Goal: Task Accomplishment & Management: Use online tool/utility

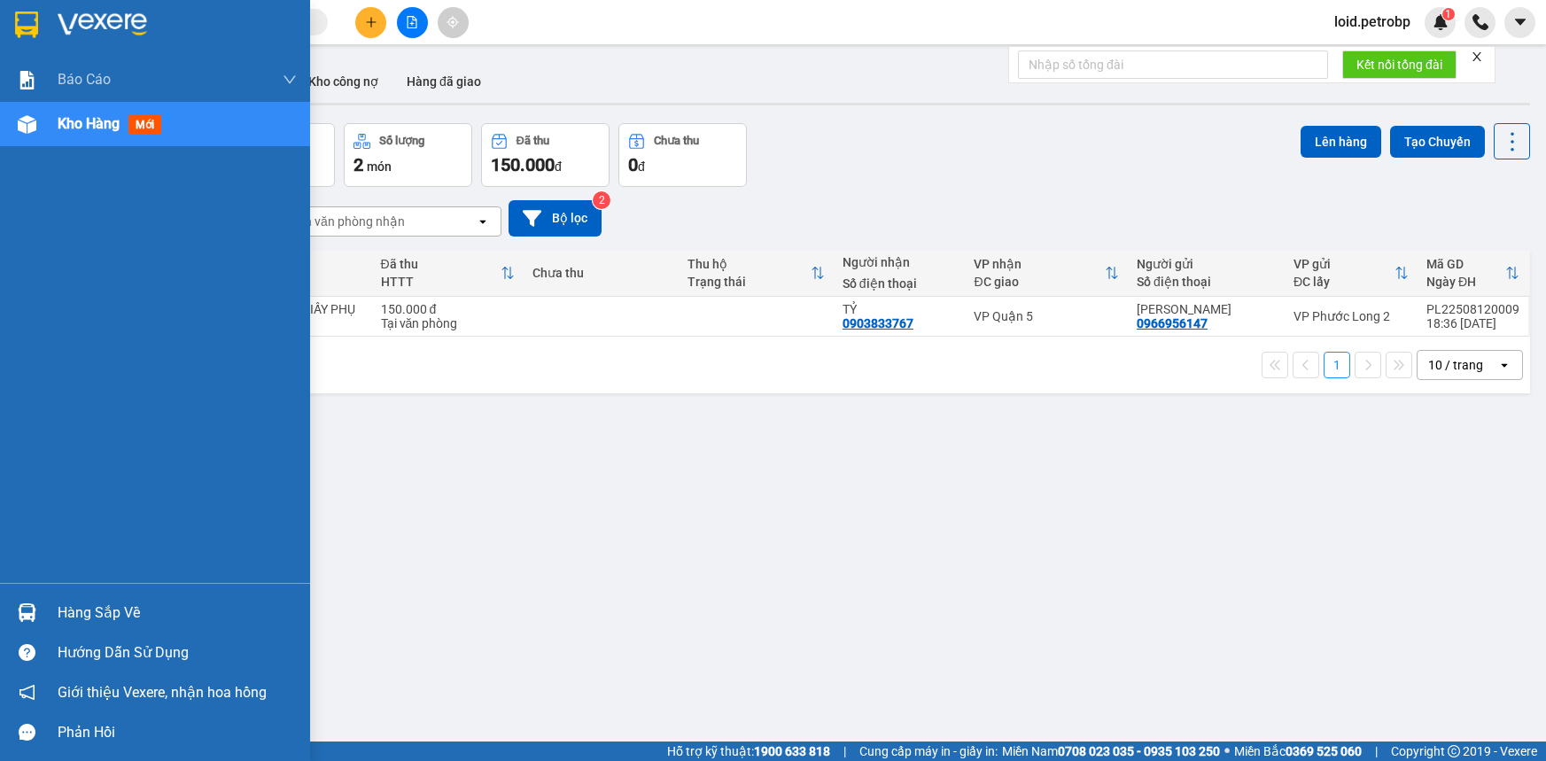
click at [89, 622] on div "Hàng sắp về" at bounding box center [177, 613] width 239 height 27
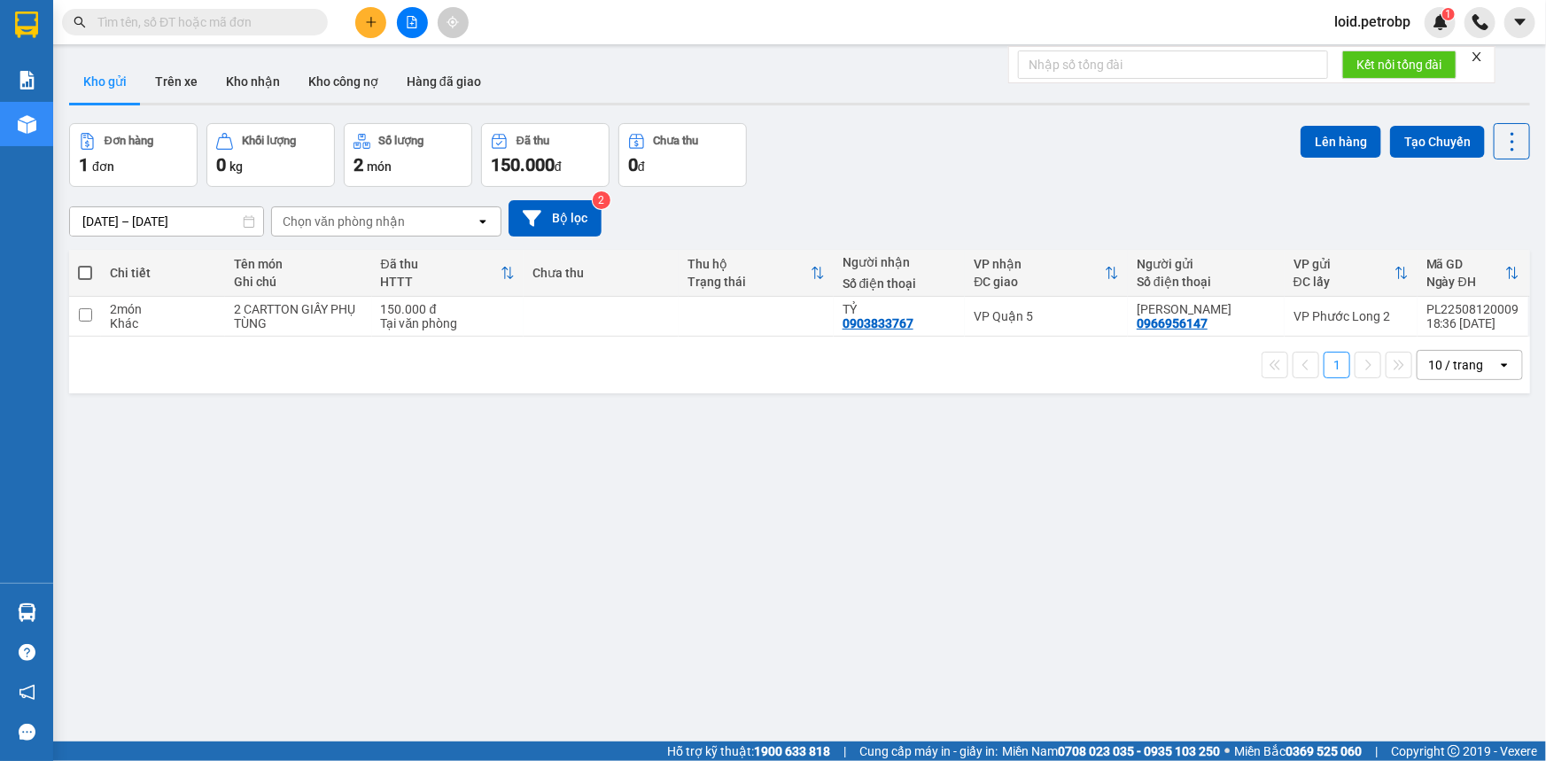
click at [1006, 577] on section "Kết quả tìm kiếm ( 0 ) Bộ lọc No Data loid.petrobp 1 Báo cáo BC tiền tận nơi (n…" at bounding box center [773, 380] width 1546 height 761
click at [182, 24] on input "text" at bounding box center [201, 21] width 209 height 19
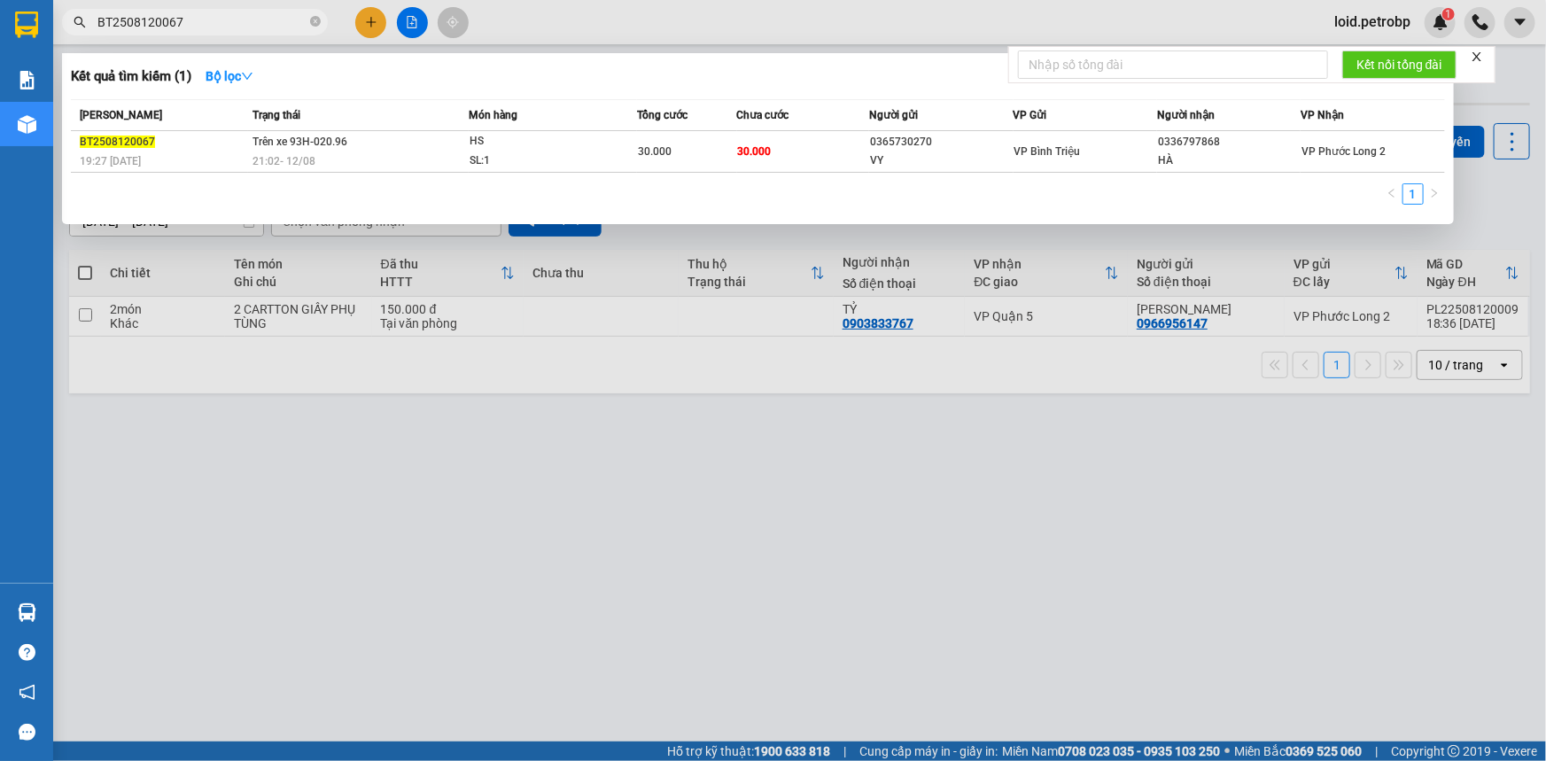
type input "BT2508120067"
click at [939, 480] on div at bounding box center [773, 380] width 1546 height 761
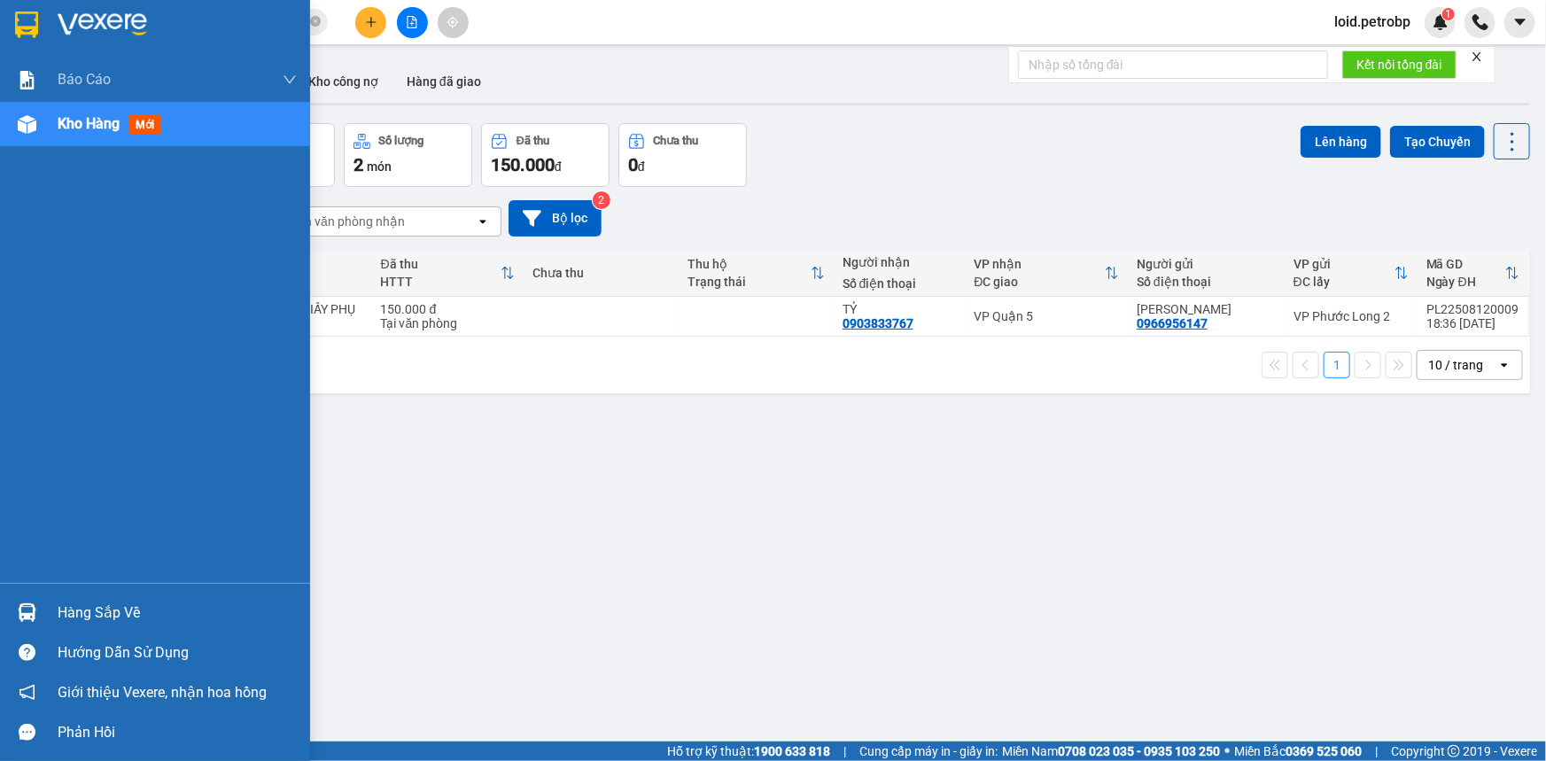
click at [75, 610] on div "Hàng sắp về" at bounding box center [177, 613] width 239 height 27
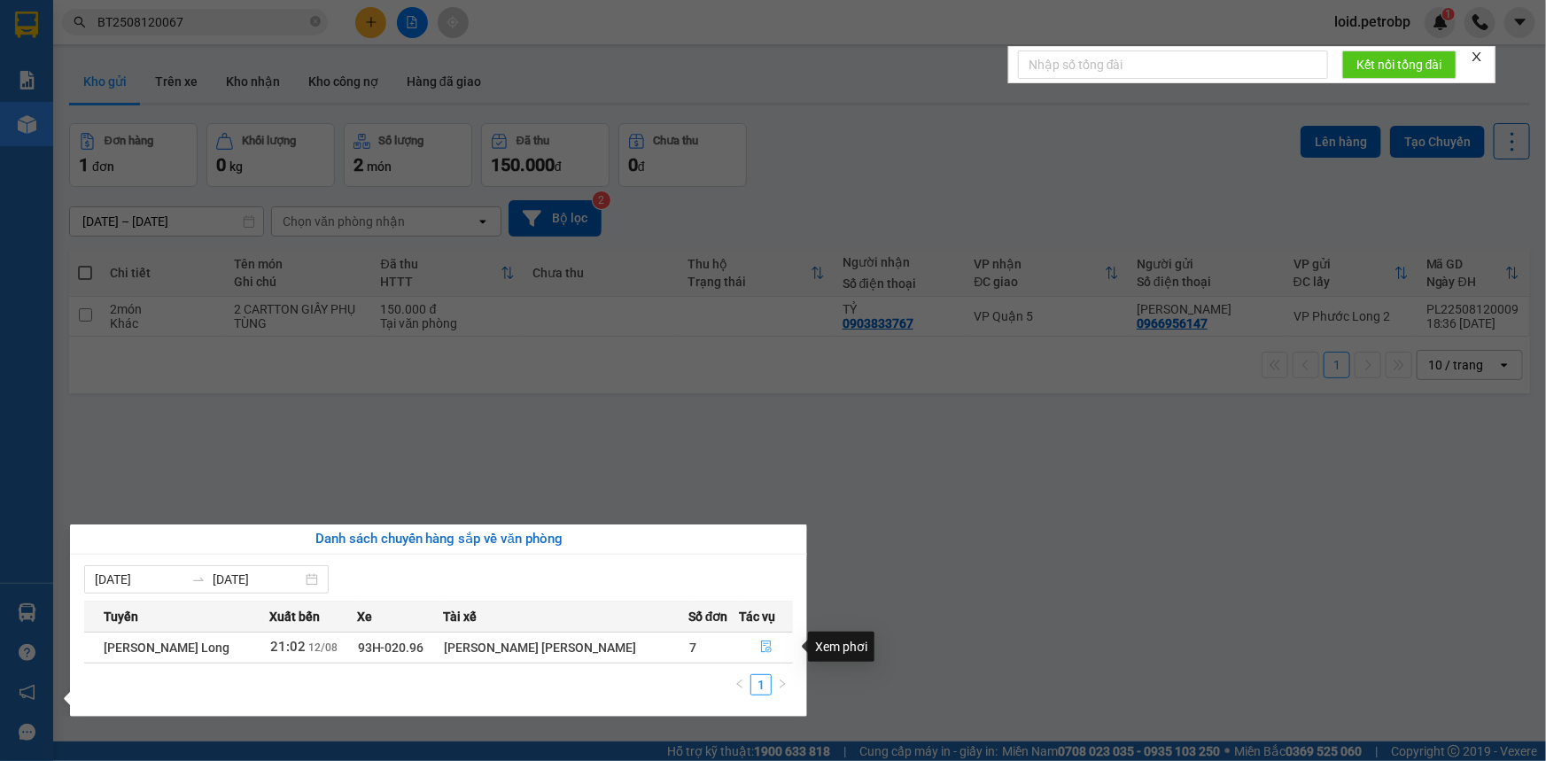
click at [760, 645] on icon "file-done" at bounding box center [766, 646] width 12 height 12
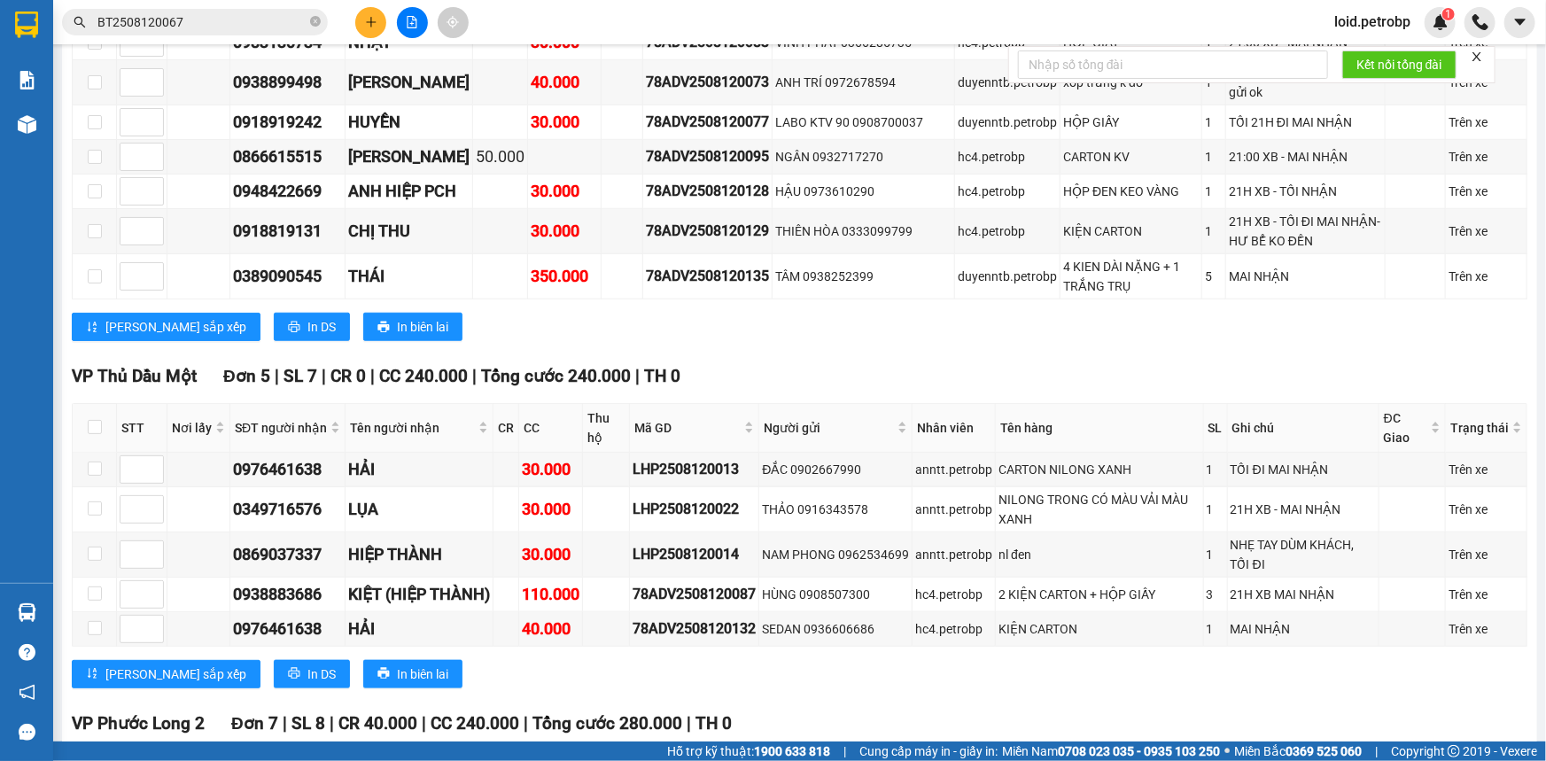
scroll to position [4348, 0]
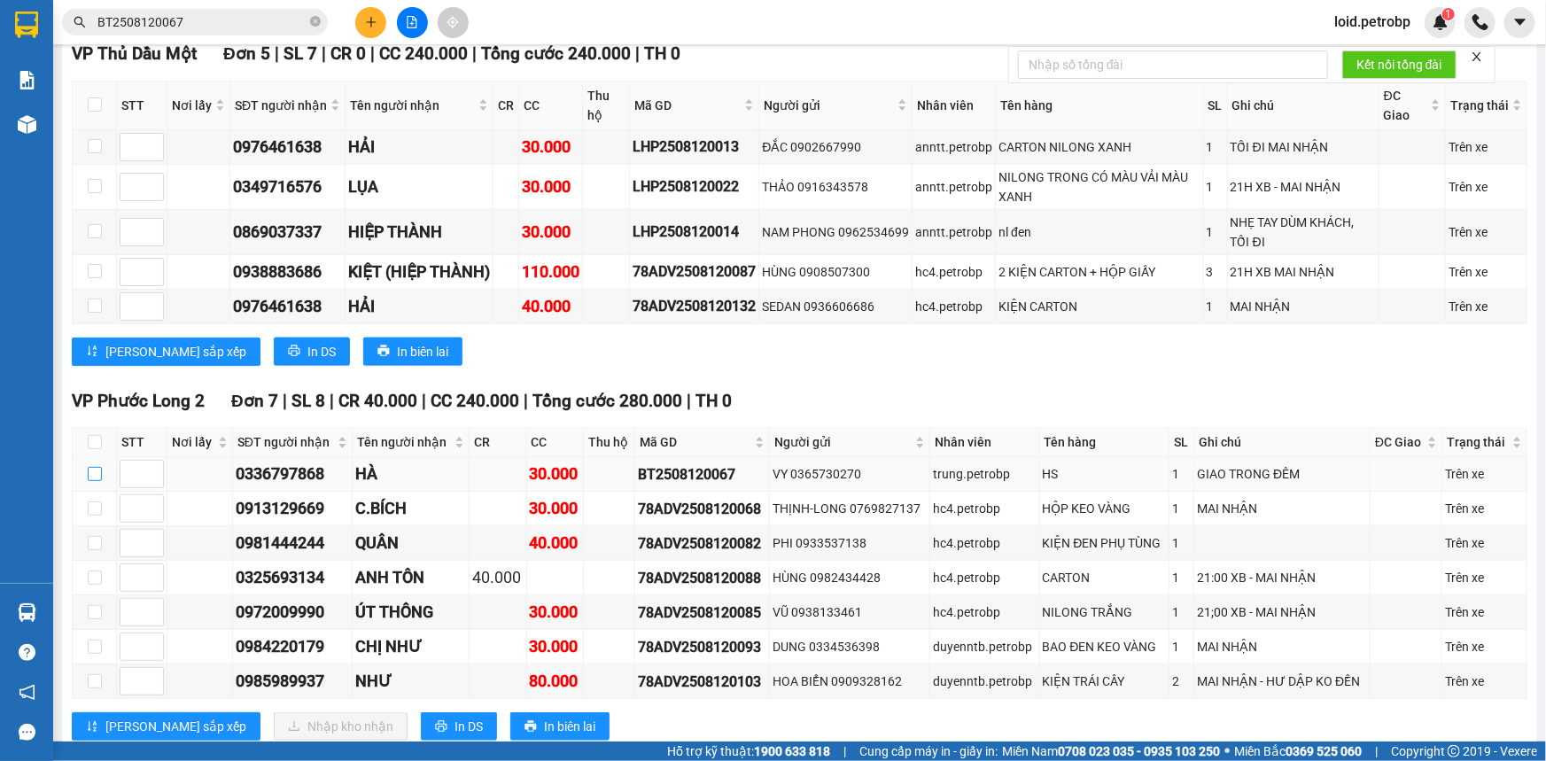
click at [97, 467] on input "checkbox" at bounding box center [95, 474] width 14 height 14
checkbox input "true"
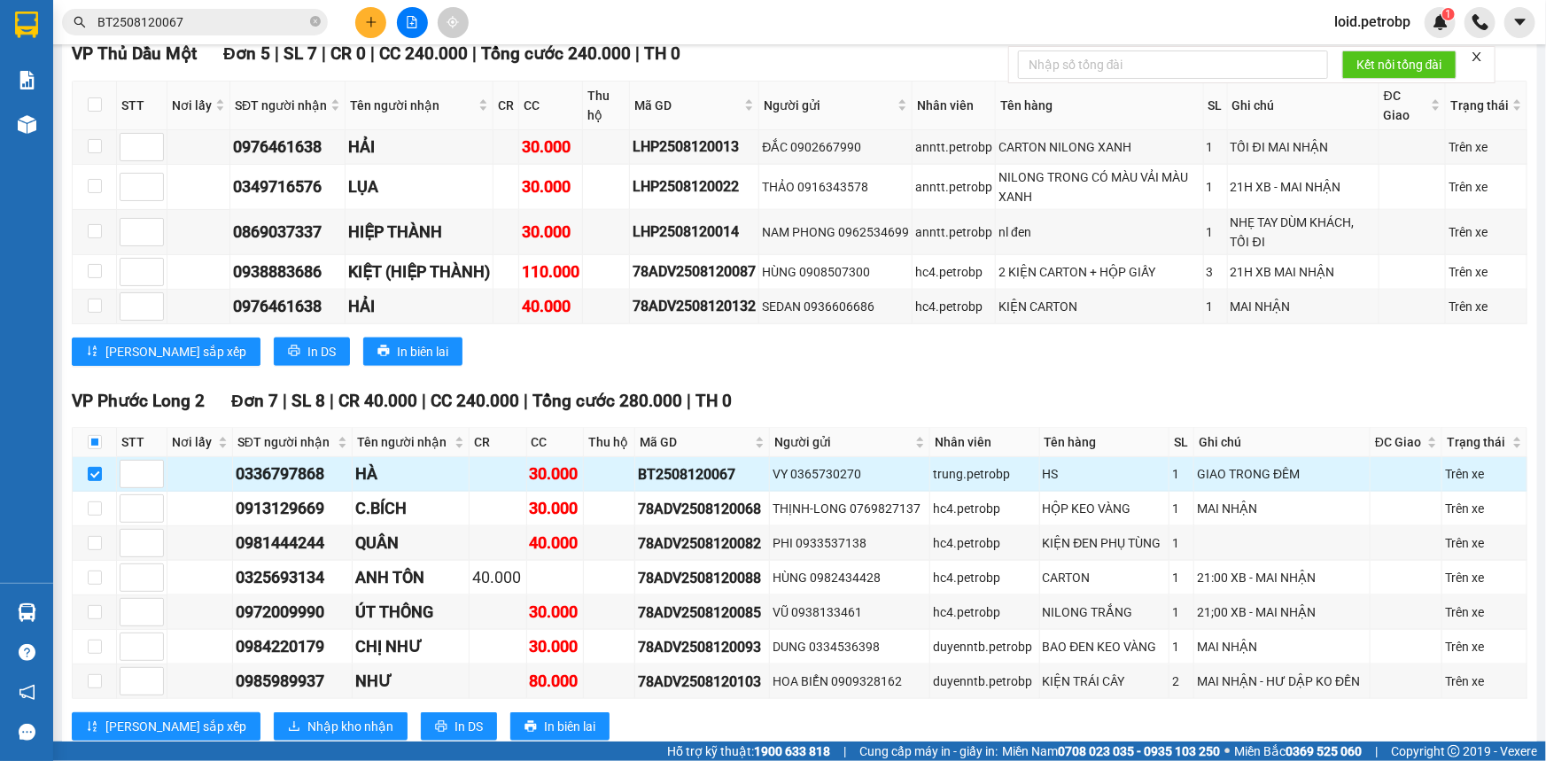
click at [298, 462] on div "0336797868" at bounding box center [292, 474] width 113 height 25
copy div "0336797868"
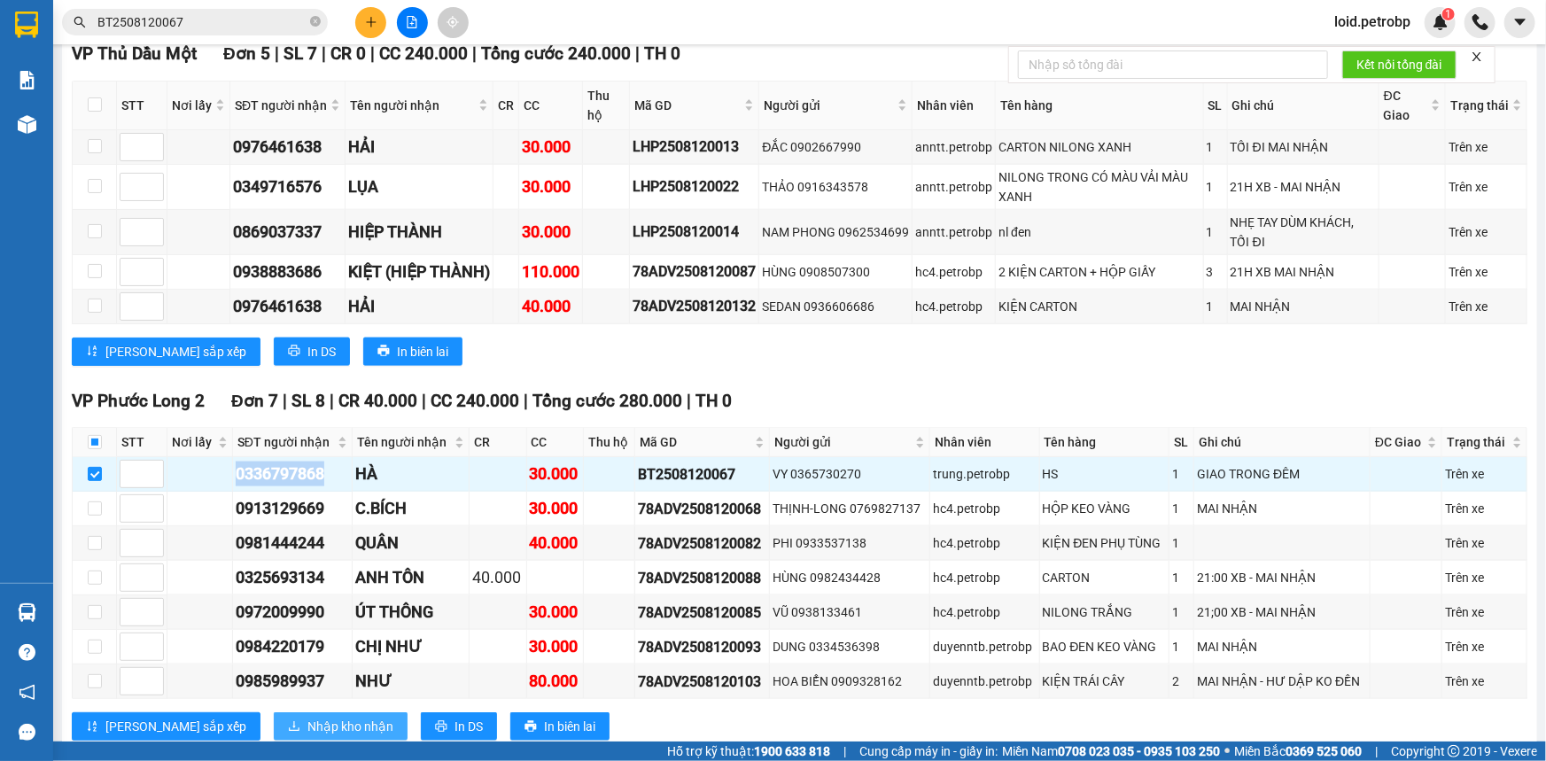
click at [307, 717] on span "Nhập kho nhận" at bounding box center [350, 726] width 86 height 19
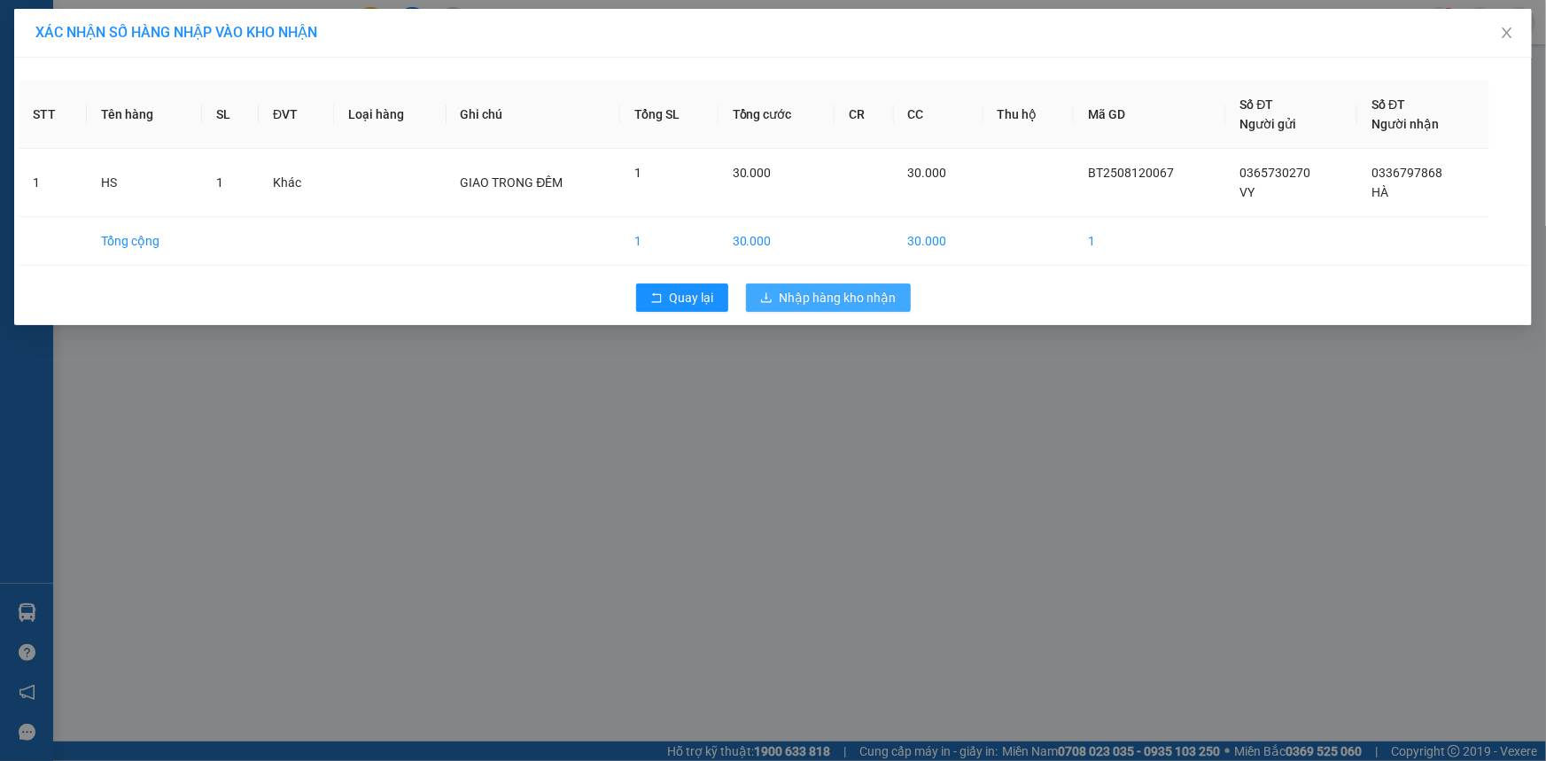
click at [835, 293] on span "Nhập hàng kho nhận" at bounding box center [838, 297] width 117 height 19
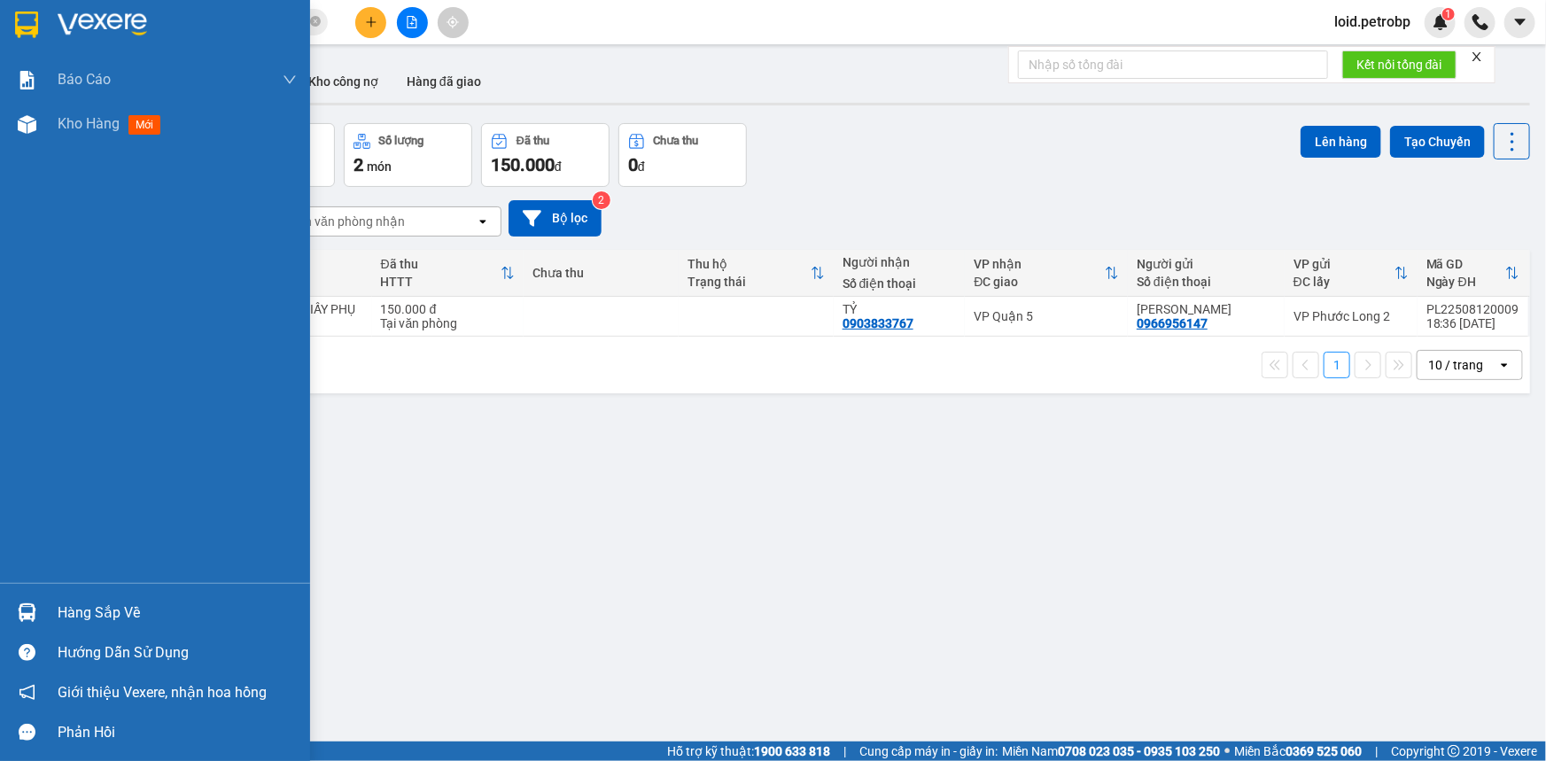
click at [34, 611] on img at bounding box center [27, 612] width 19 height 19
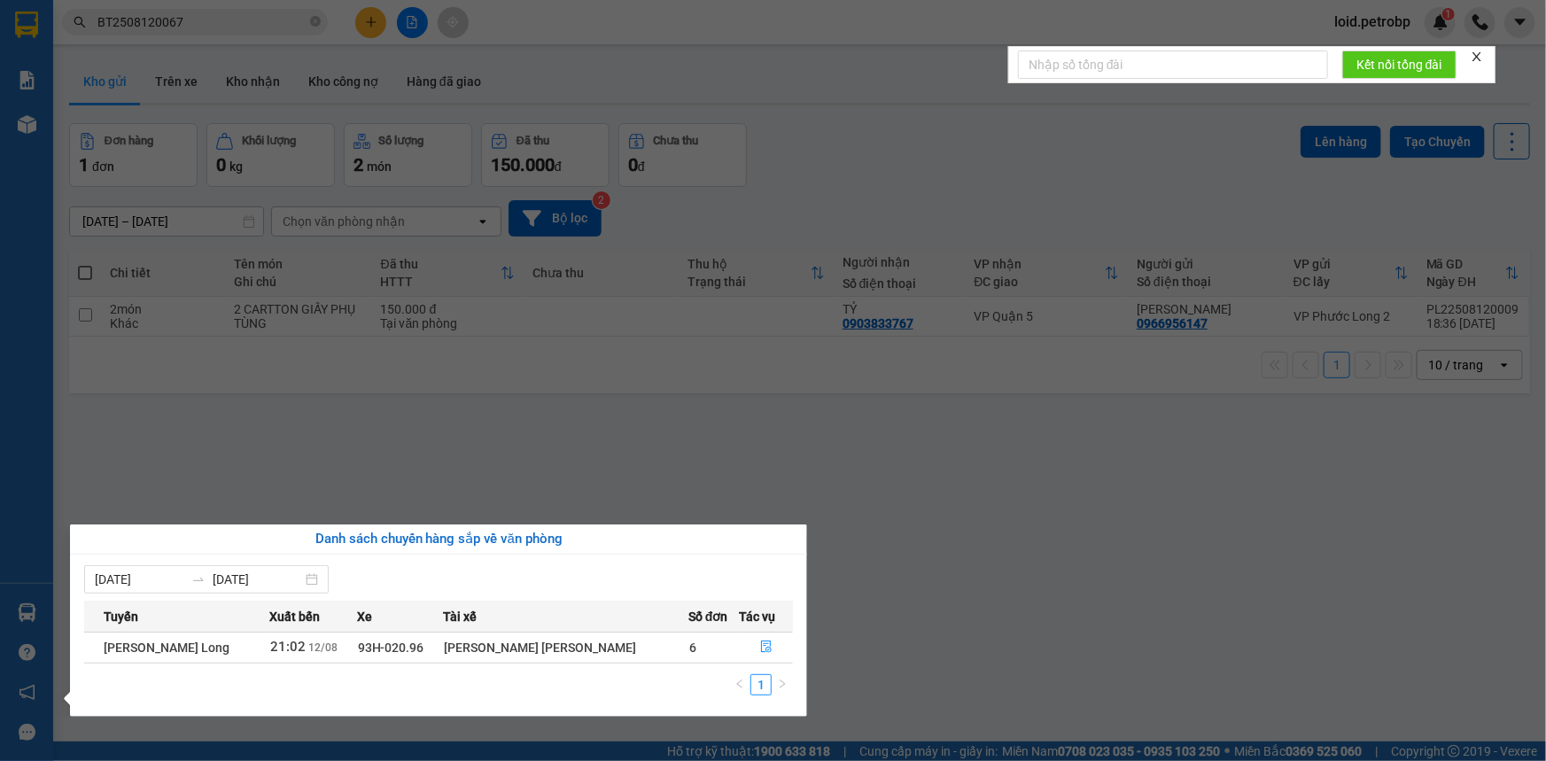
click at [1063, 545] on section "Kết quả tìm kiếm ( 1 ) Bộ lọc Mã ĐH Trạng thái Món hàng Tổng cước Chưa cước Ngư…" at bounding box center [773, 380] width 1546 height 761
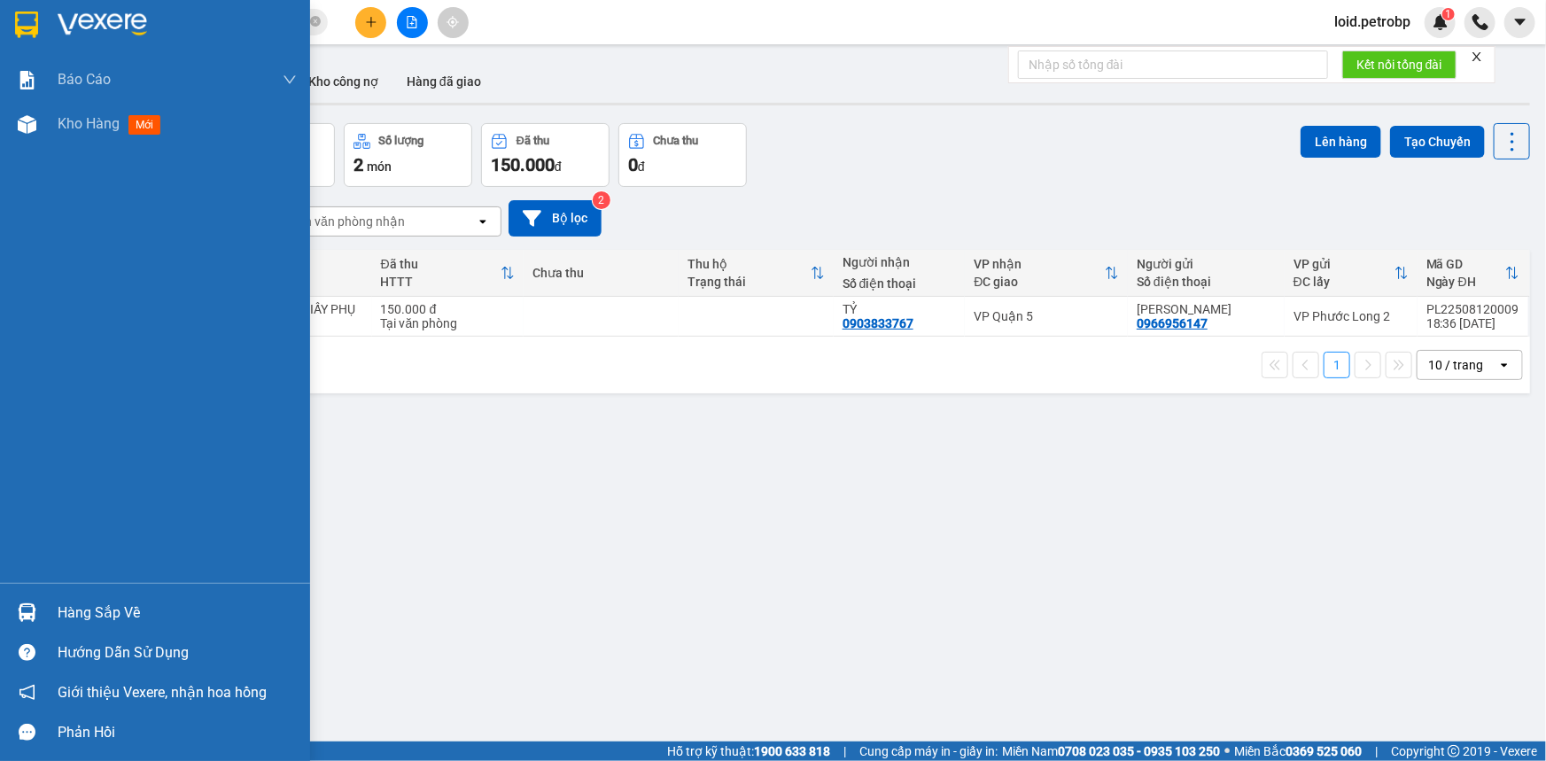
click at [99, 622] on div "Hàng sắp về" at bounding box center [177, 613] width 239 height 27
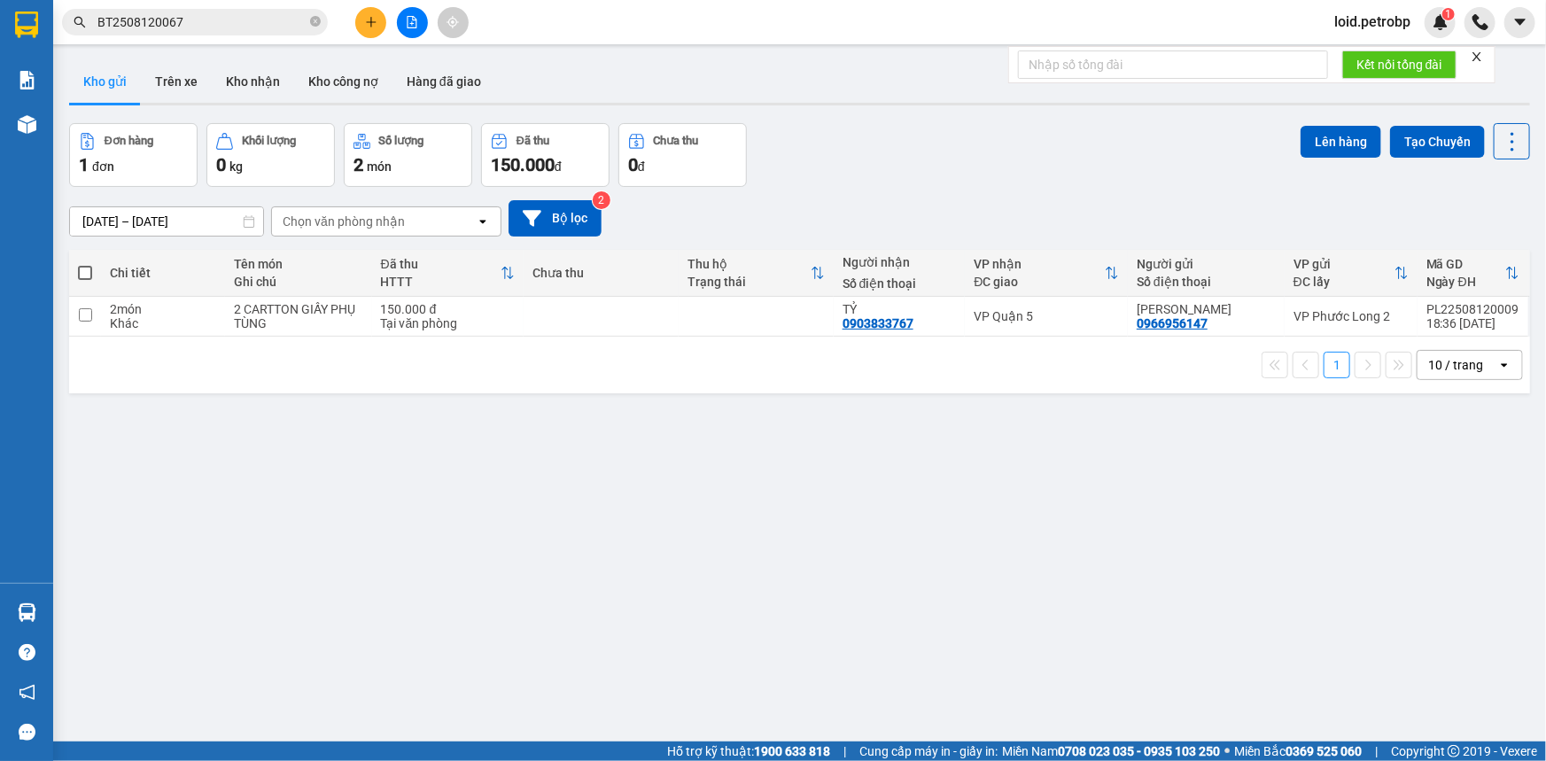
click at [732, 464] on section "Kết quả tìm kiếm ( 1 ) Bộ lọc Mã ĐH Trạng thái Món hàng Tổng cước Chưa cước Ngư…" at bounding box center [773, 380] width 1546 height 761
click at [256, 73] on button "Kho nhận" at bounding box center [253, 81] width 82 height 43
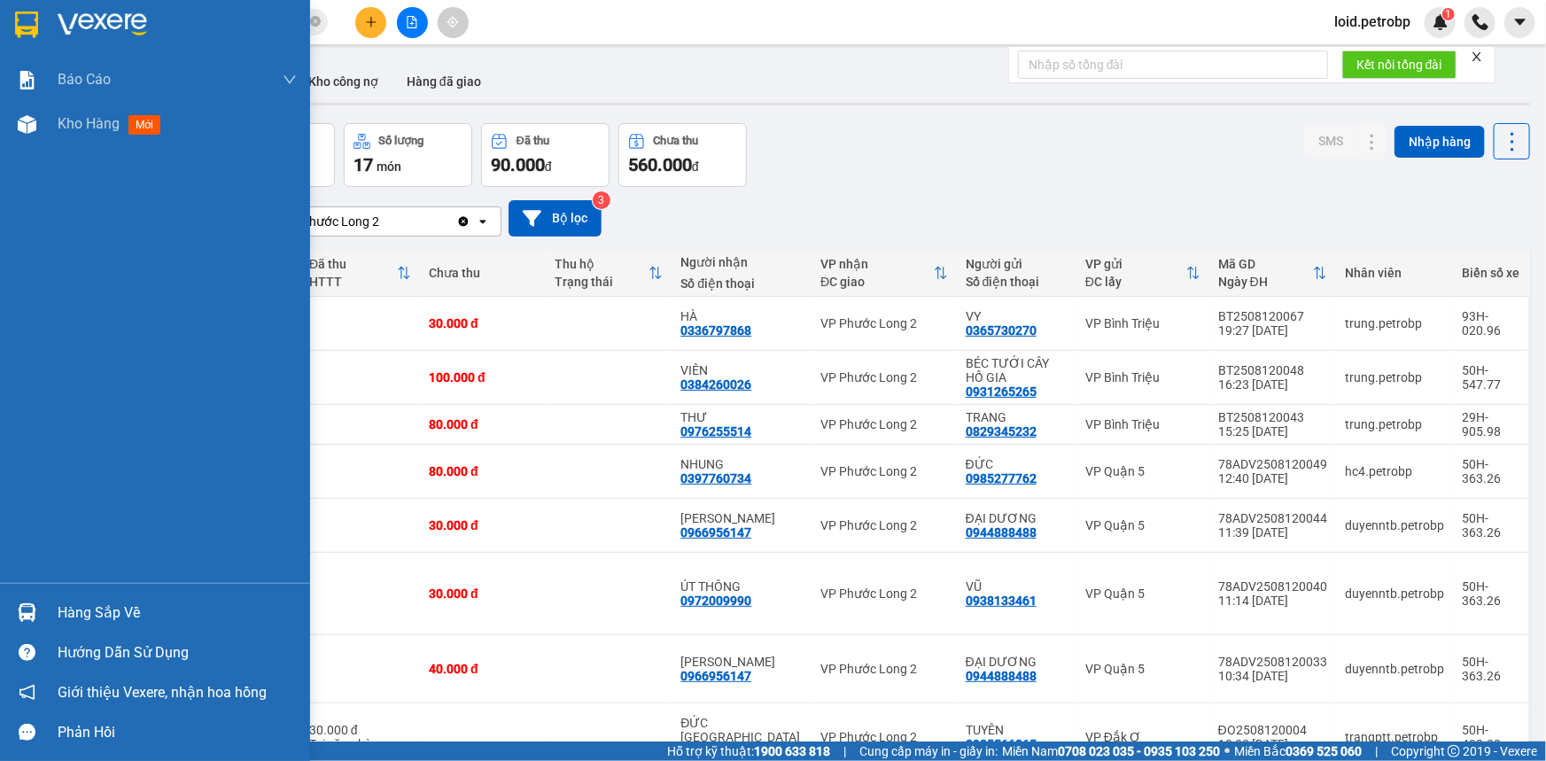
click at [44, 602] on div "Hàng sắp về" at bounding box center [155, 613] width 310 height 40
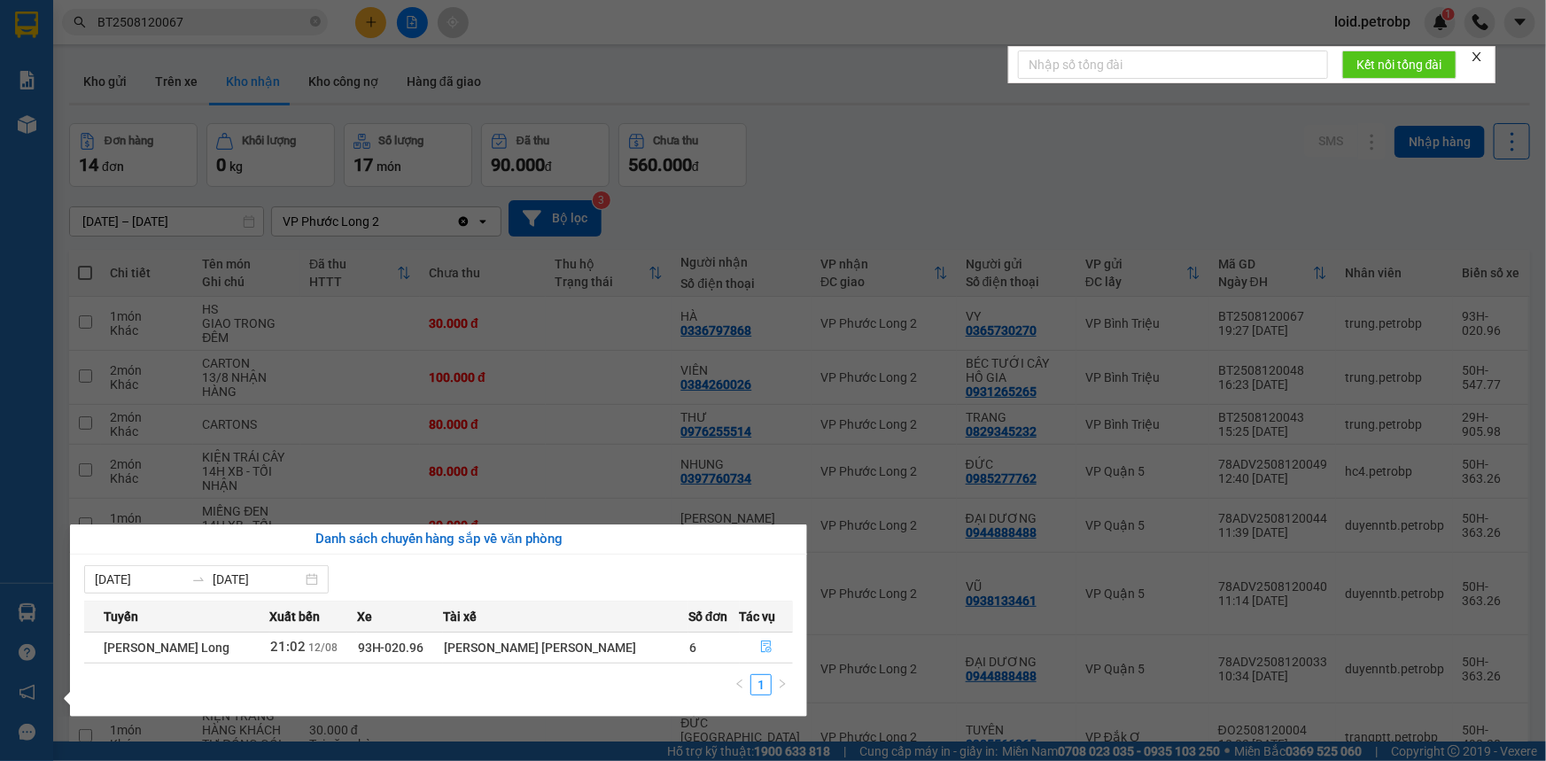
click at [762, 644] on icon "file-done" at bounding box center [766, 646] width 11 height 12
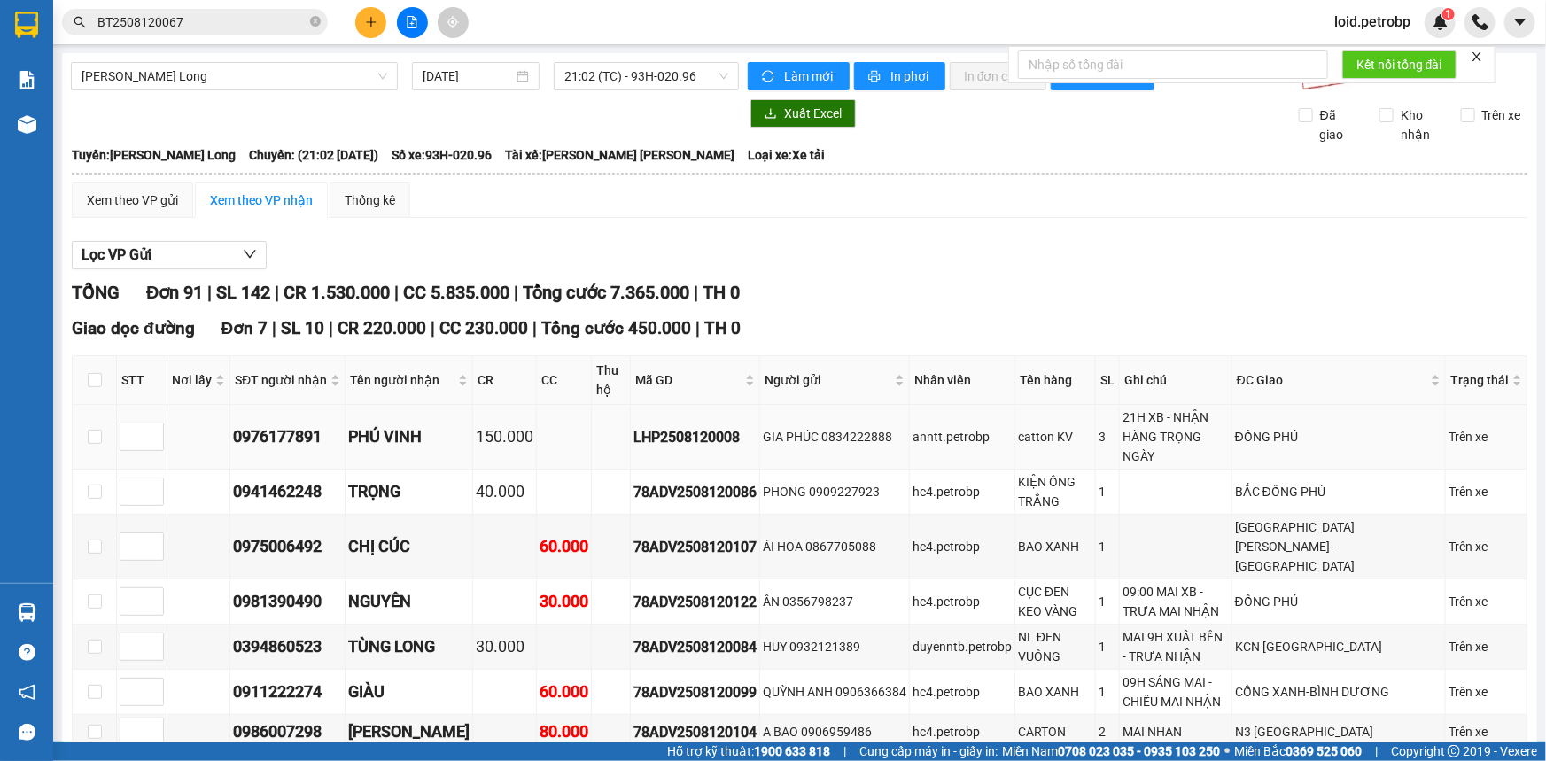
click at [675, 426] on div "LHP2508120008" at bounding box center [694, 437] width 123 height 22
copy div "LHP2508120008"
click at [666, 481] on div "78ADV2508120086" at bounding box center [694, 492] width 123 height 22
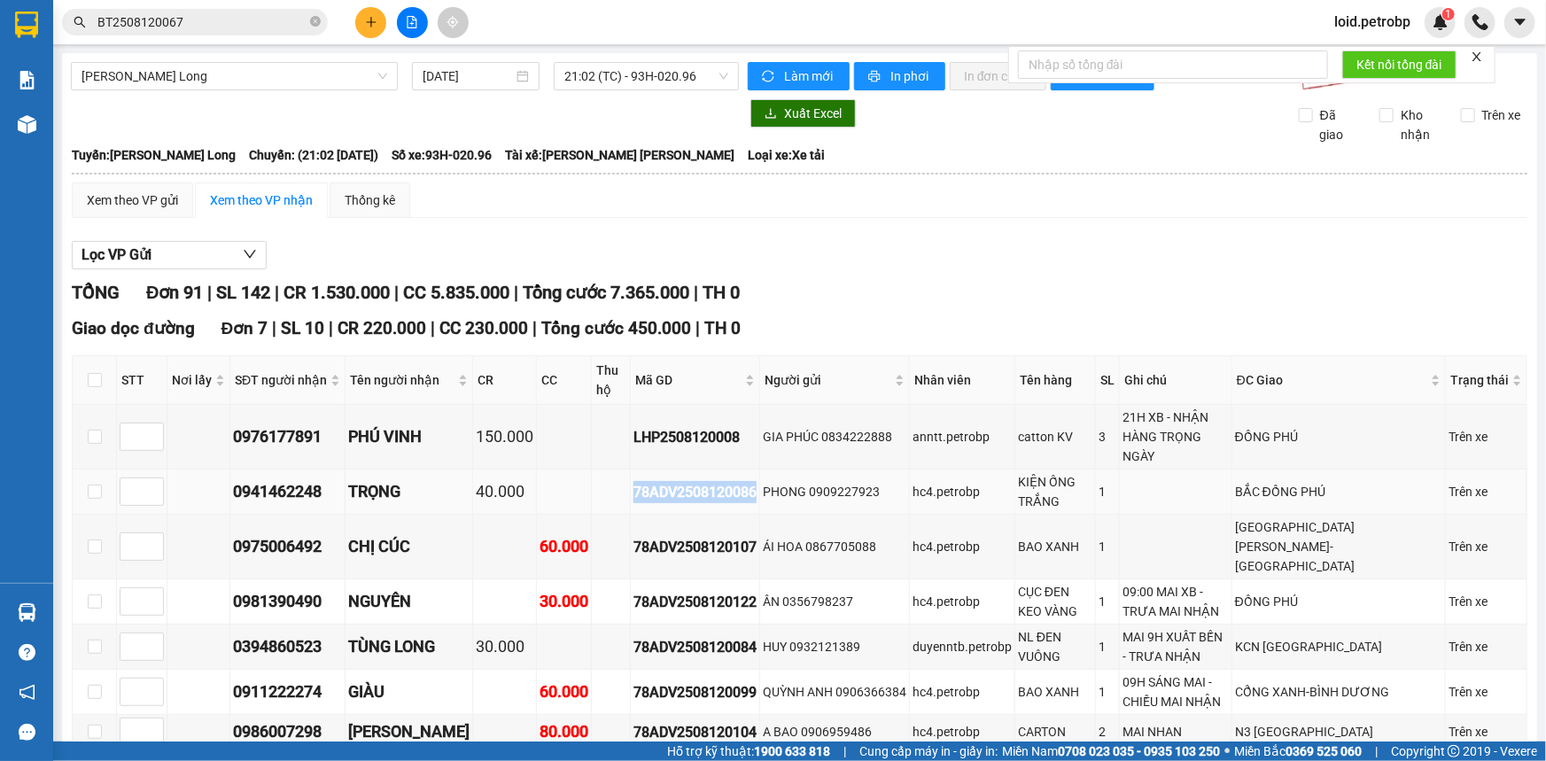
copy div "78ADV2508120086"
click at [662, 536] on div "78ADV2508120107" at bounding box center [694, 547] width 123 height 22
copy div "78ADV2508120107"
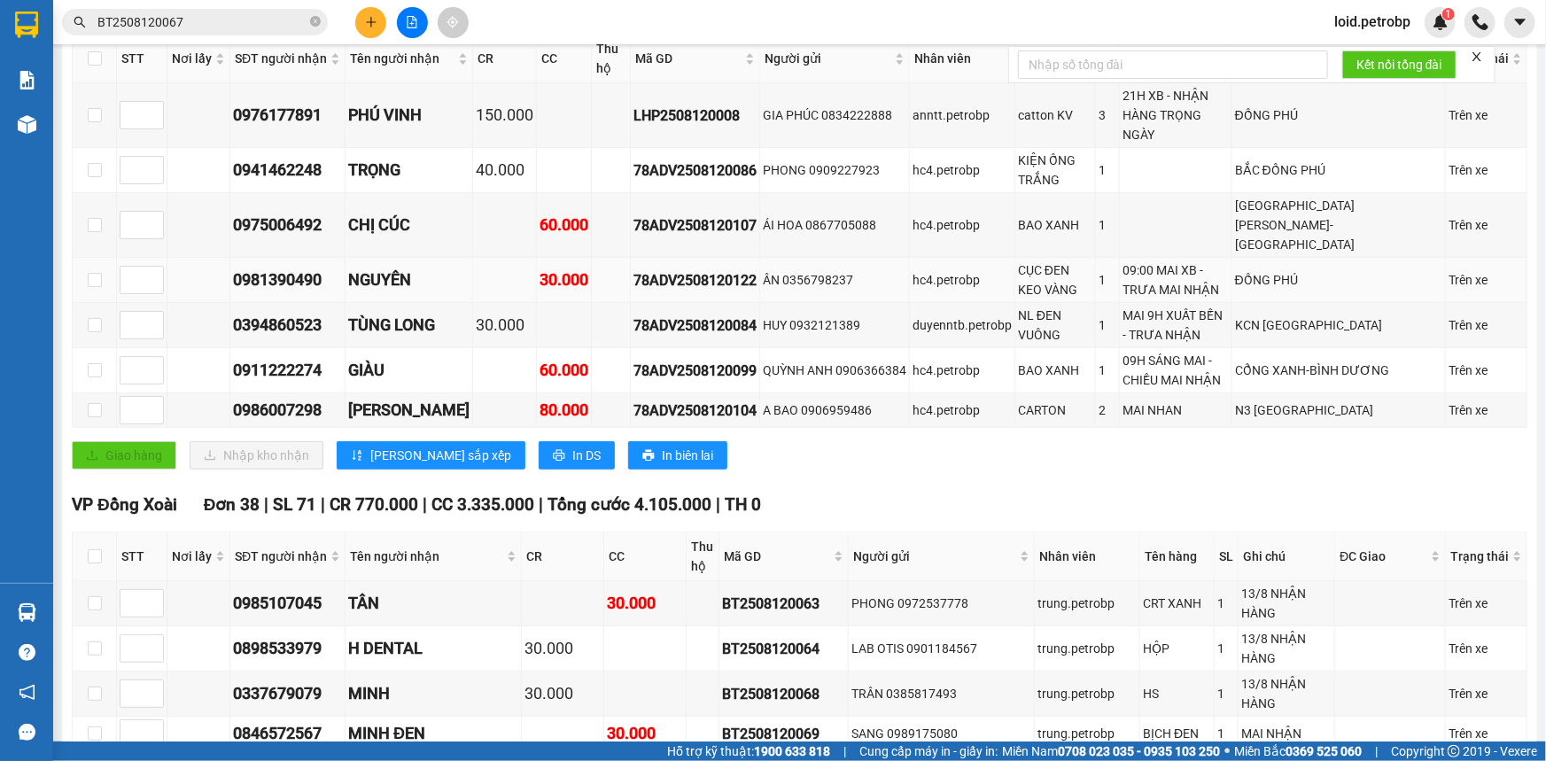
click at [690, 269] on div "78ADV2508120122" at bounding box center [694, 280] width 123 height 22
copy div "78ADV2508120122"
click at [681, 314] on div "78ADV2508120084" at bounding box center [694, 325] width 123 height 22
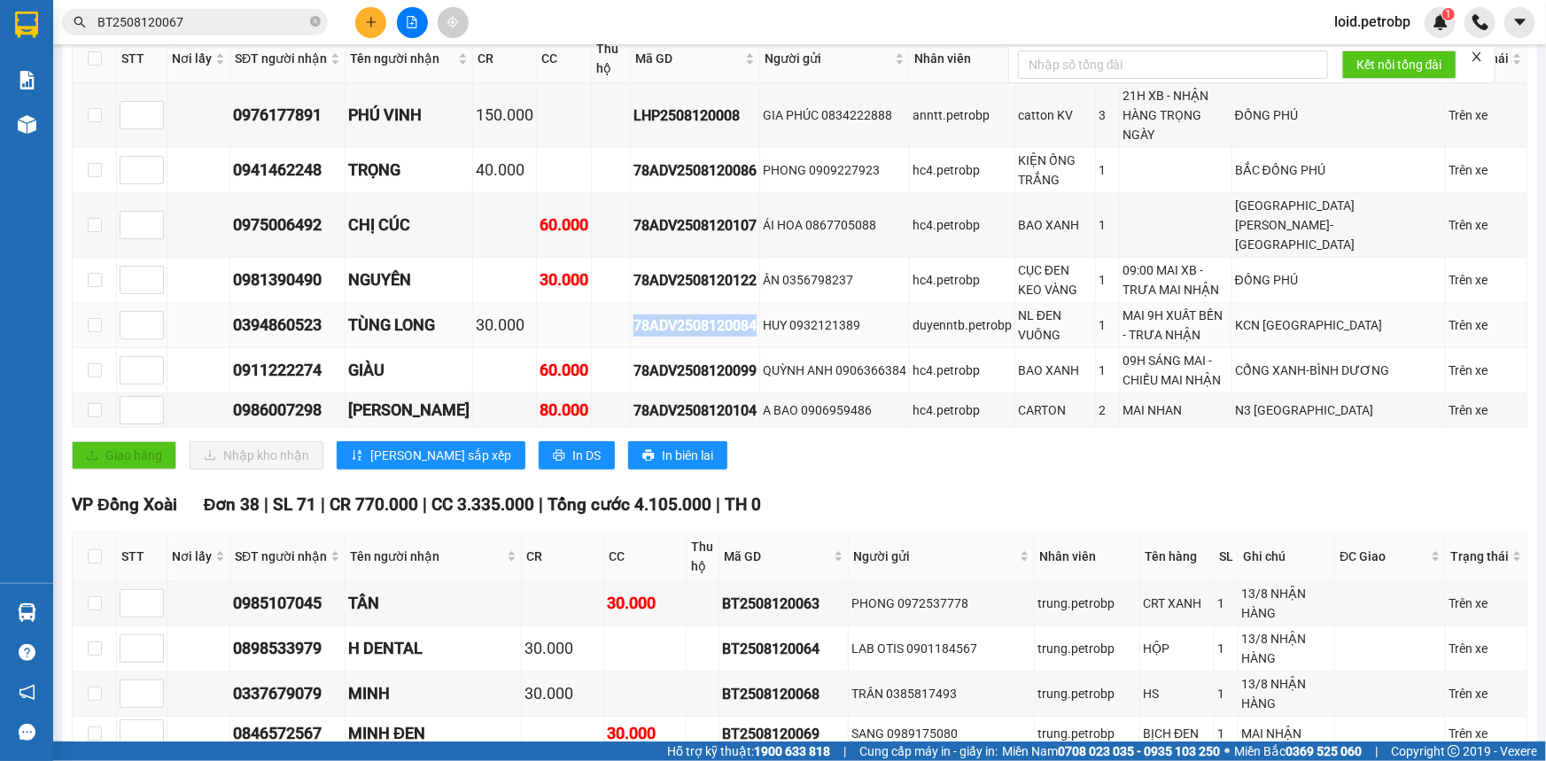
click at [681, 314] on div "78ADV2508120084" at bounding box center [694, 325] width 123 height 22
copy div "78ADV2508120084"
click at [668, 360] on div "78ADV2508120099" at bounding box center [694, 371] width 123 height 22
click at [679, 360] on div "78ADV2508120099" at bounding box center [694, 371] width 123 height 22
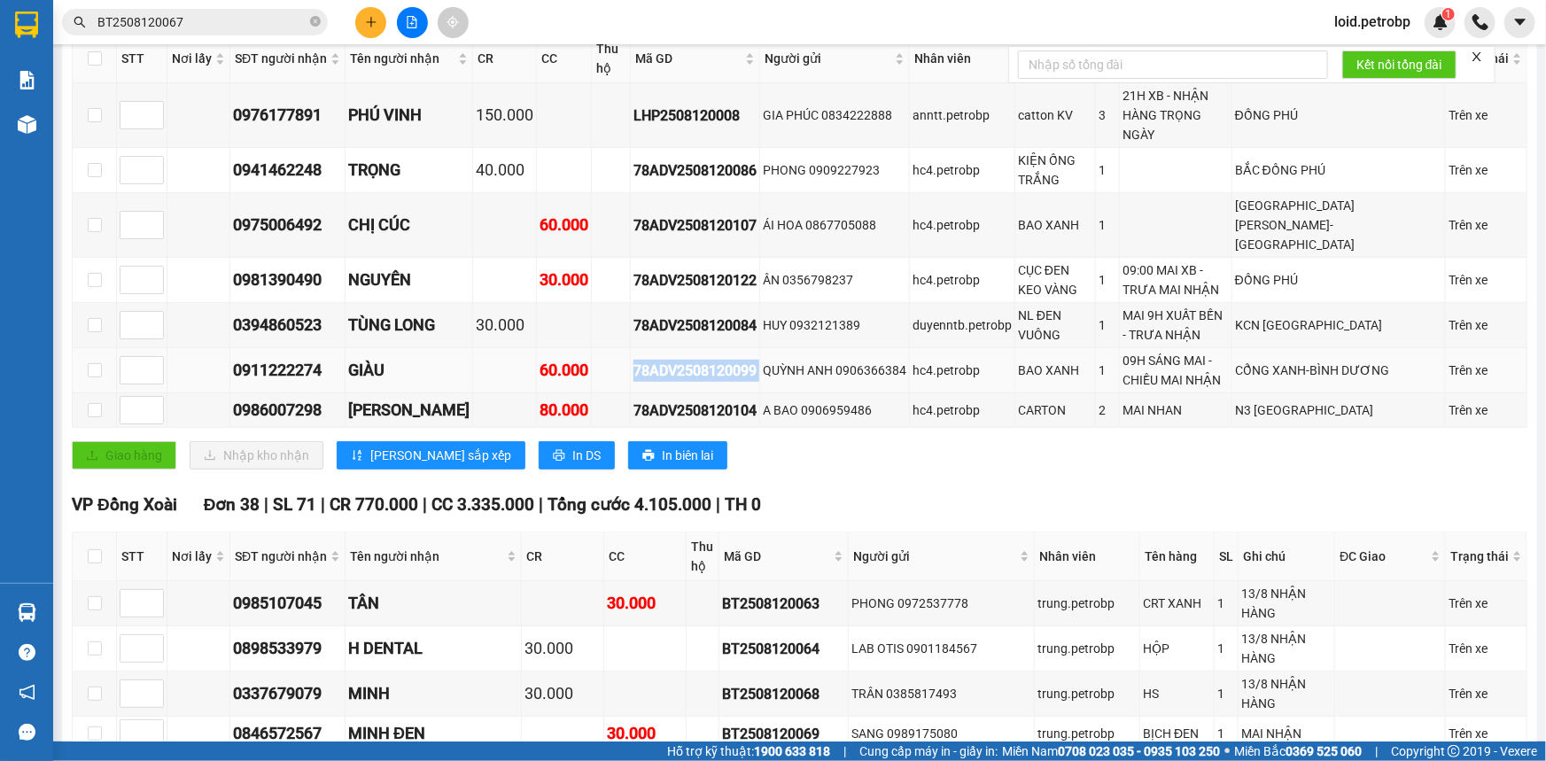
click at [679, 360] on div "78ADV2508120099" at bounding box center [694, 371] width 123 height 22
copy div "78ADV2508120099"
click at [682, 399] on div "78ADV2508120104" at bounding box center [694, 410] width 123 height 22
copy div "78ADV2508120104"
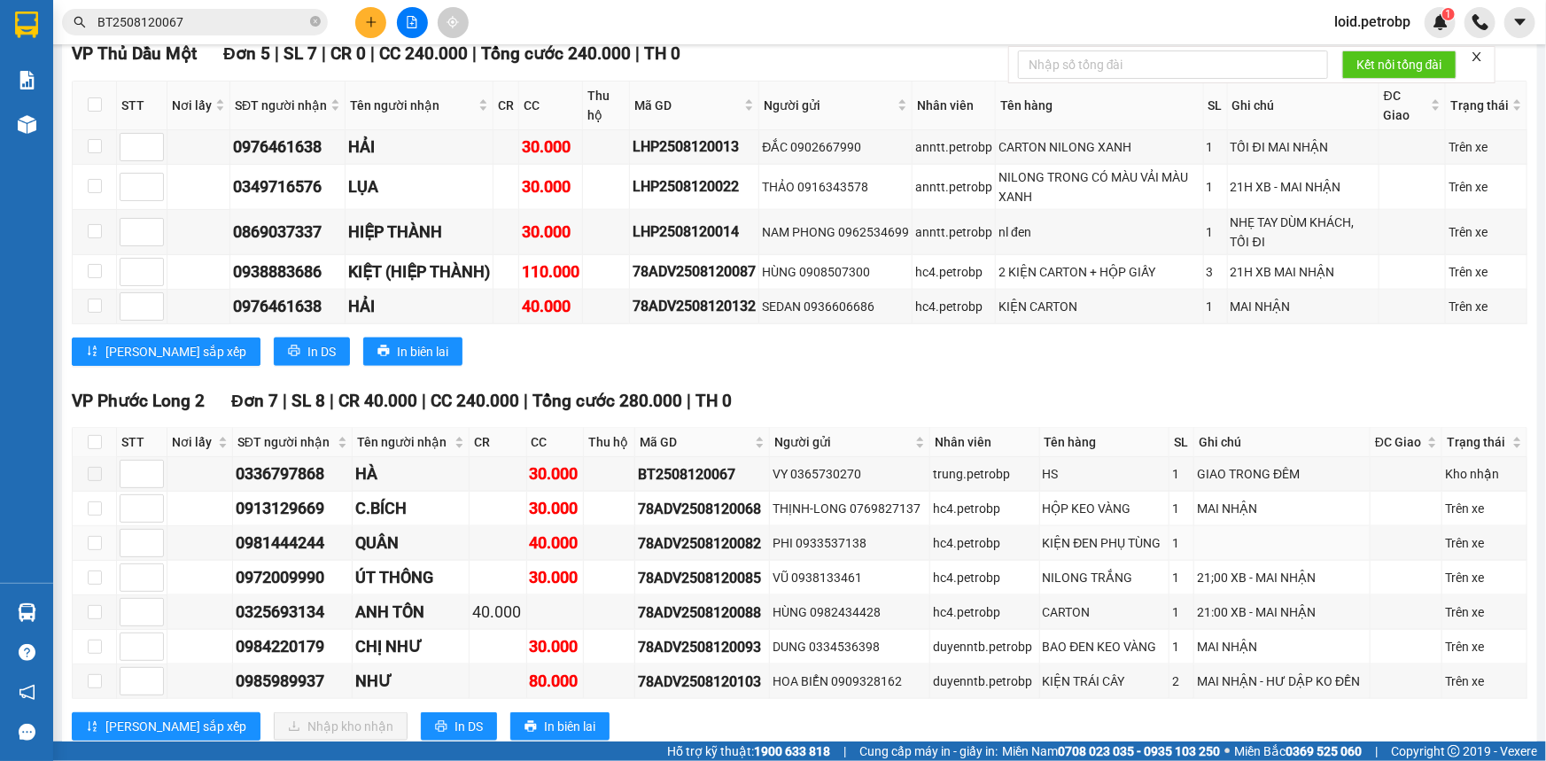
scroll to position [4429, 0]
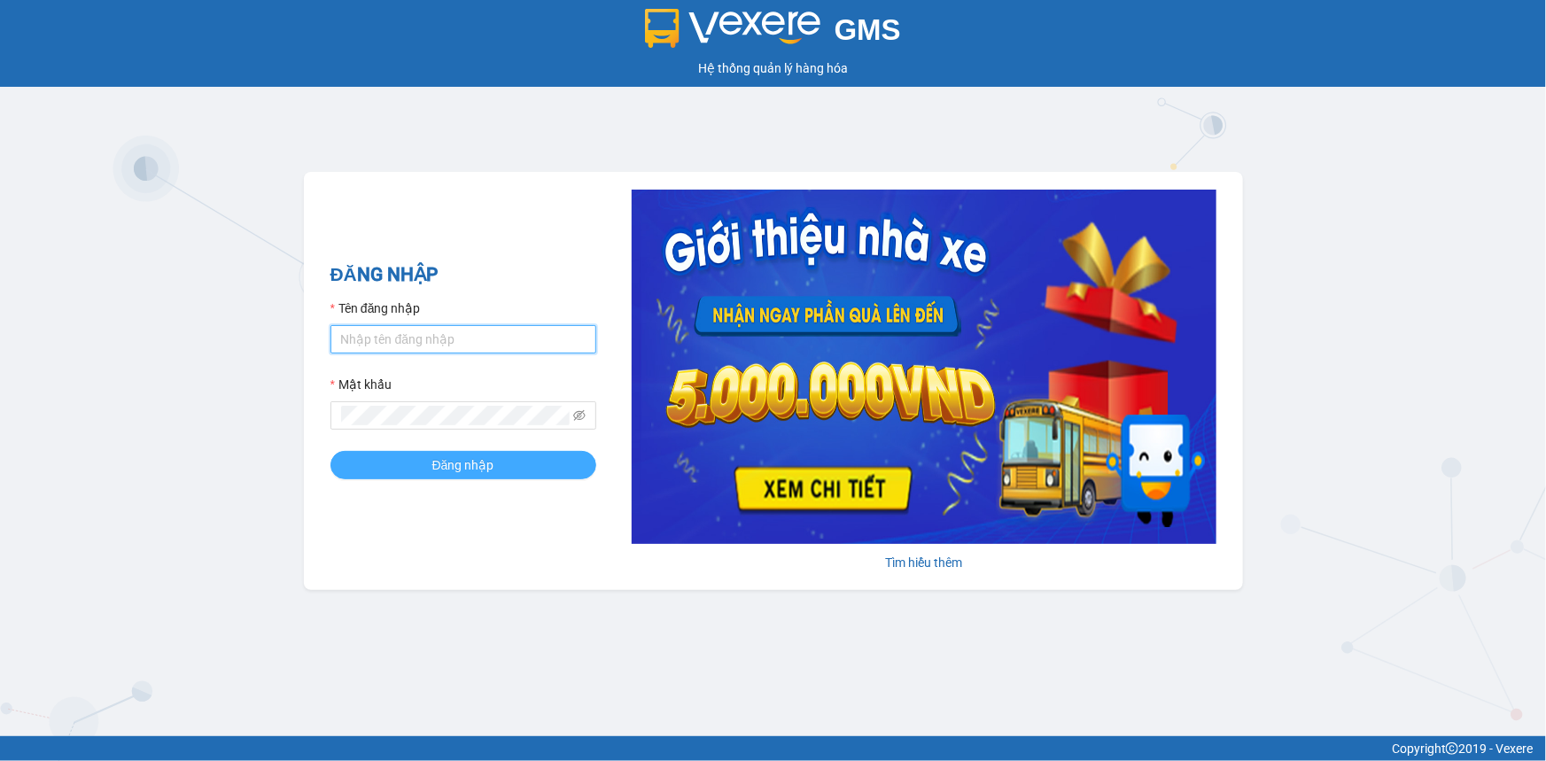
type input "loid.petrobp"
click at [462, 474] on span "Đăng nhập" at bounding box center [463, 464] width 62 height 19
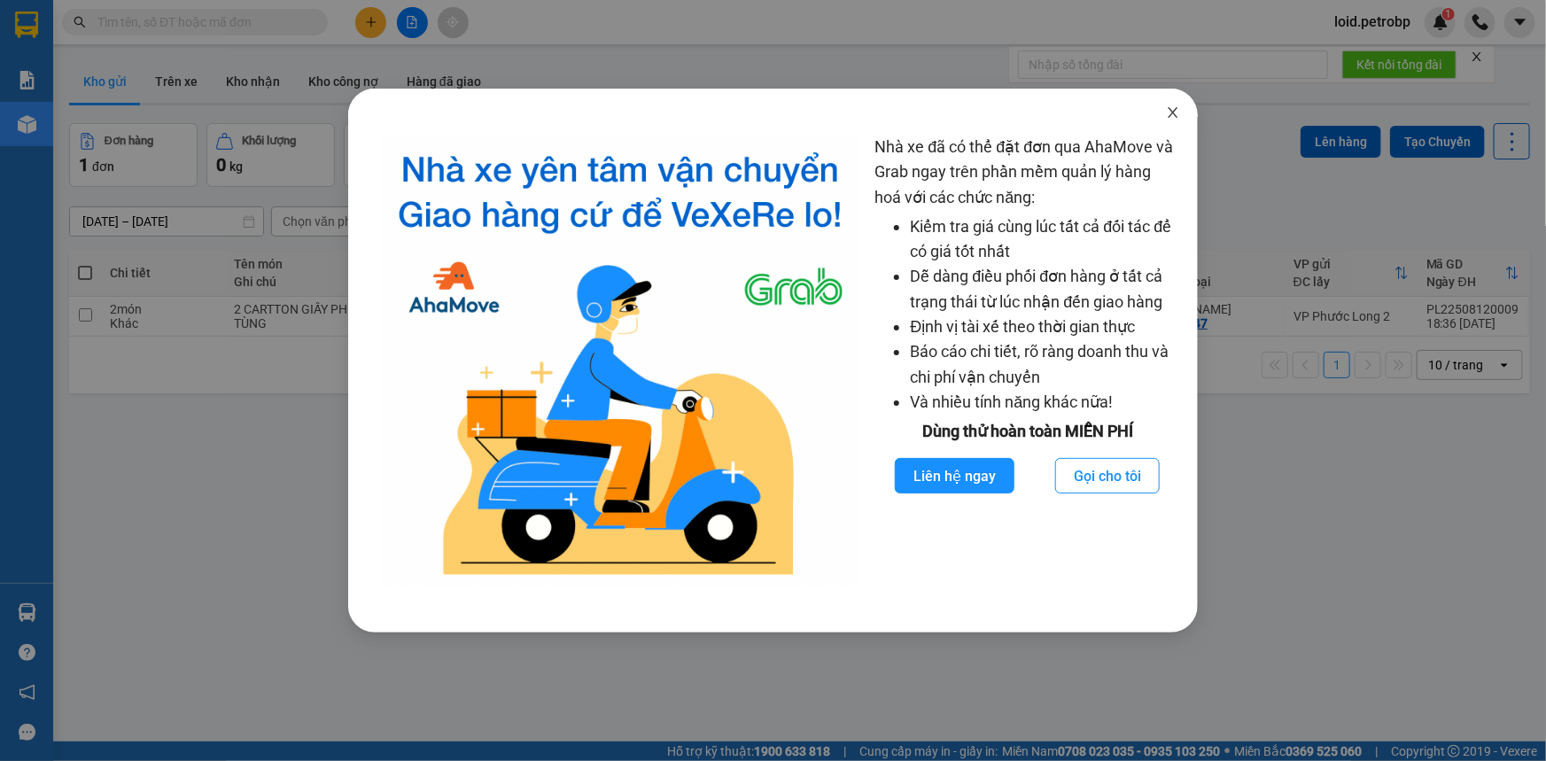
click at [1173, 107] on icon "close" at bounding box center [1173, 112] width 14 height 14
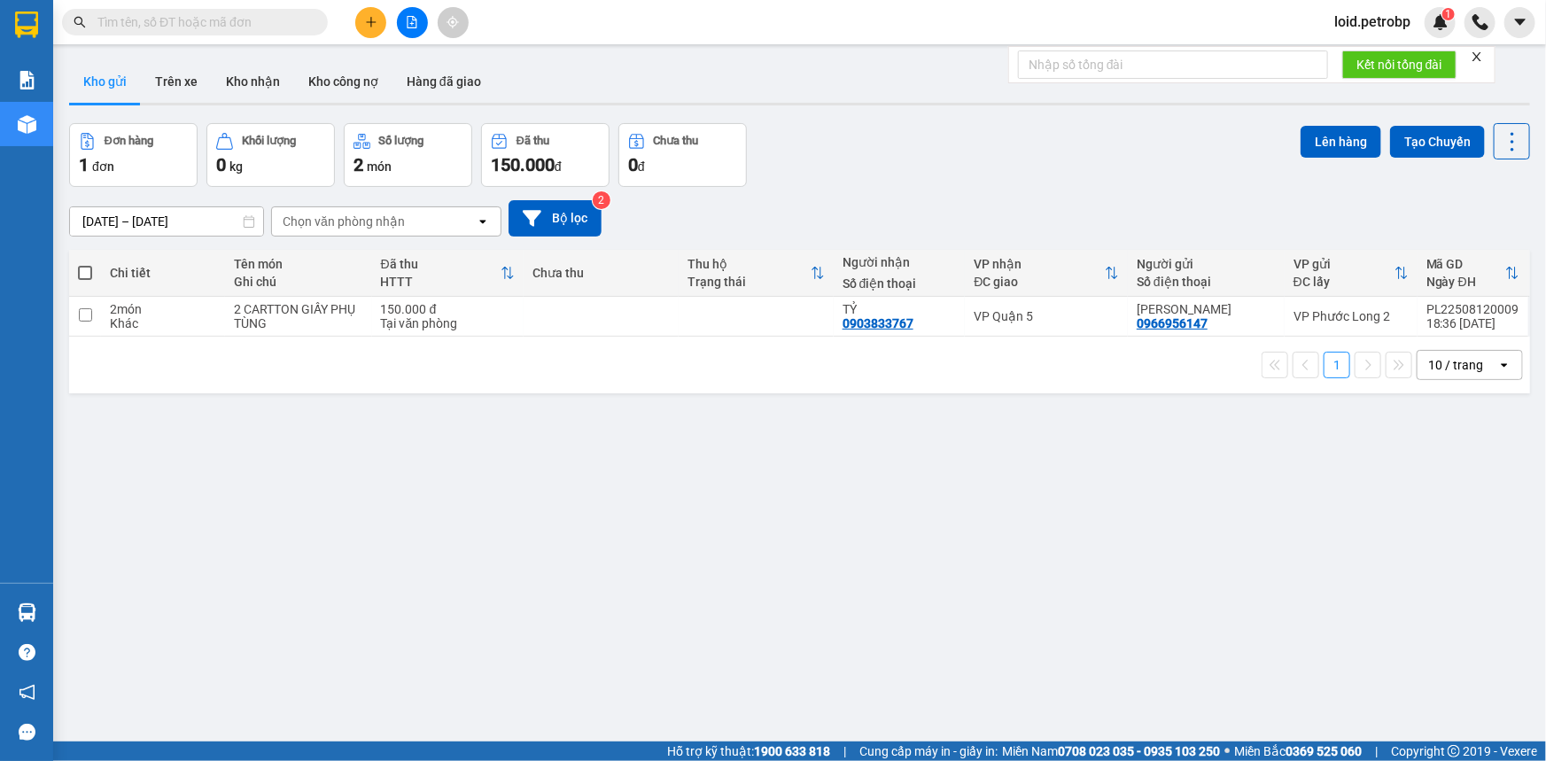
click at [199, 18] on input "text" at bounding box center [201, 21] width 209 height 19
paste input "LHP2508120008"
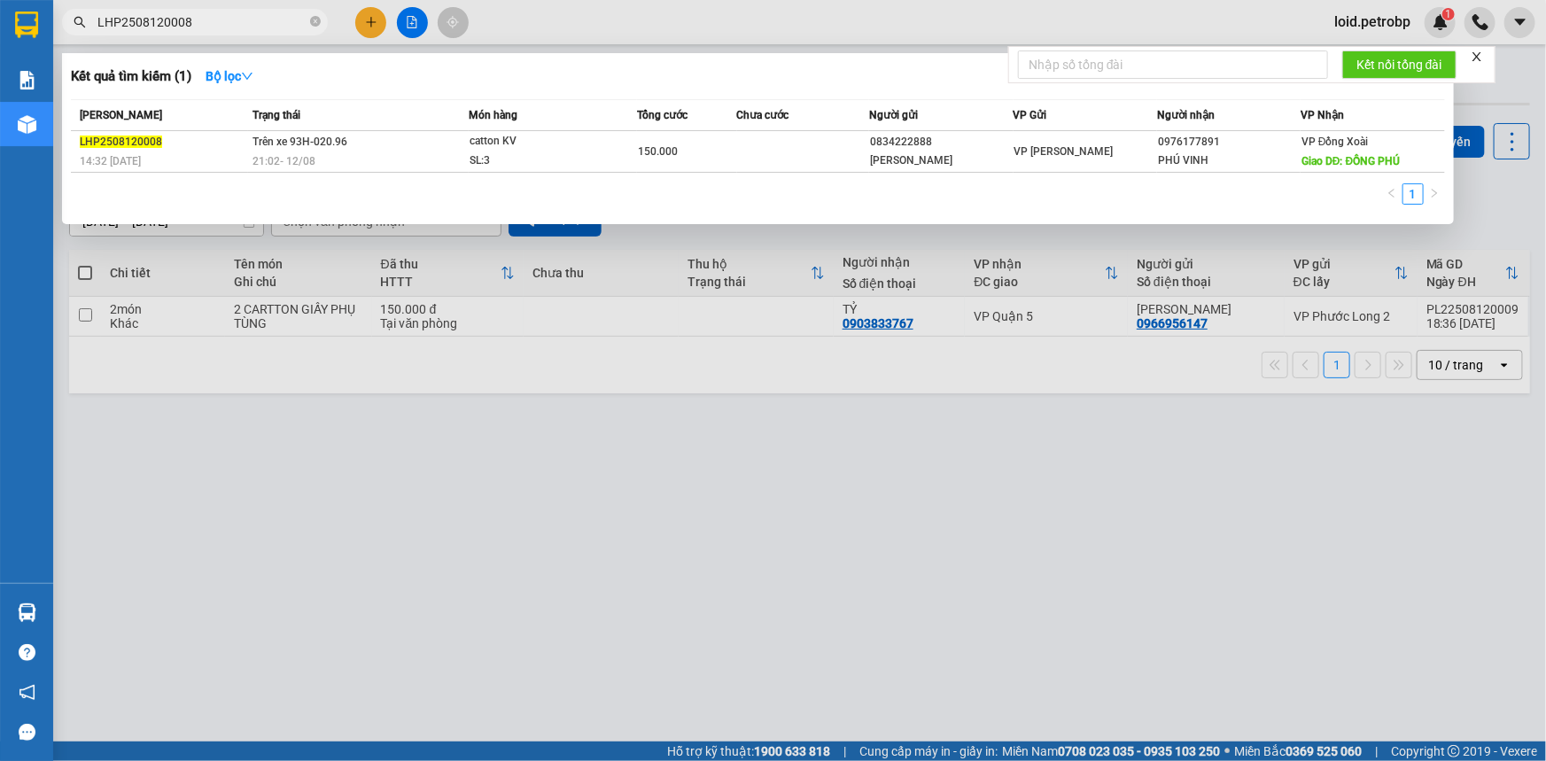
click at [263, 21] on input "LHP2508120008" at bounding box center [201, 21] width 209 height 19
paste input "78ADV2508120086"
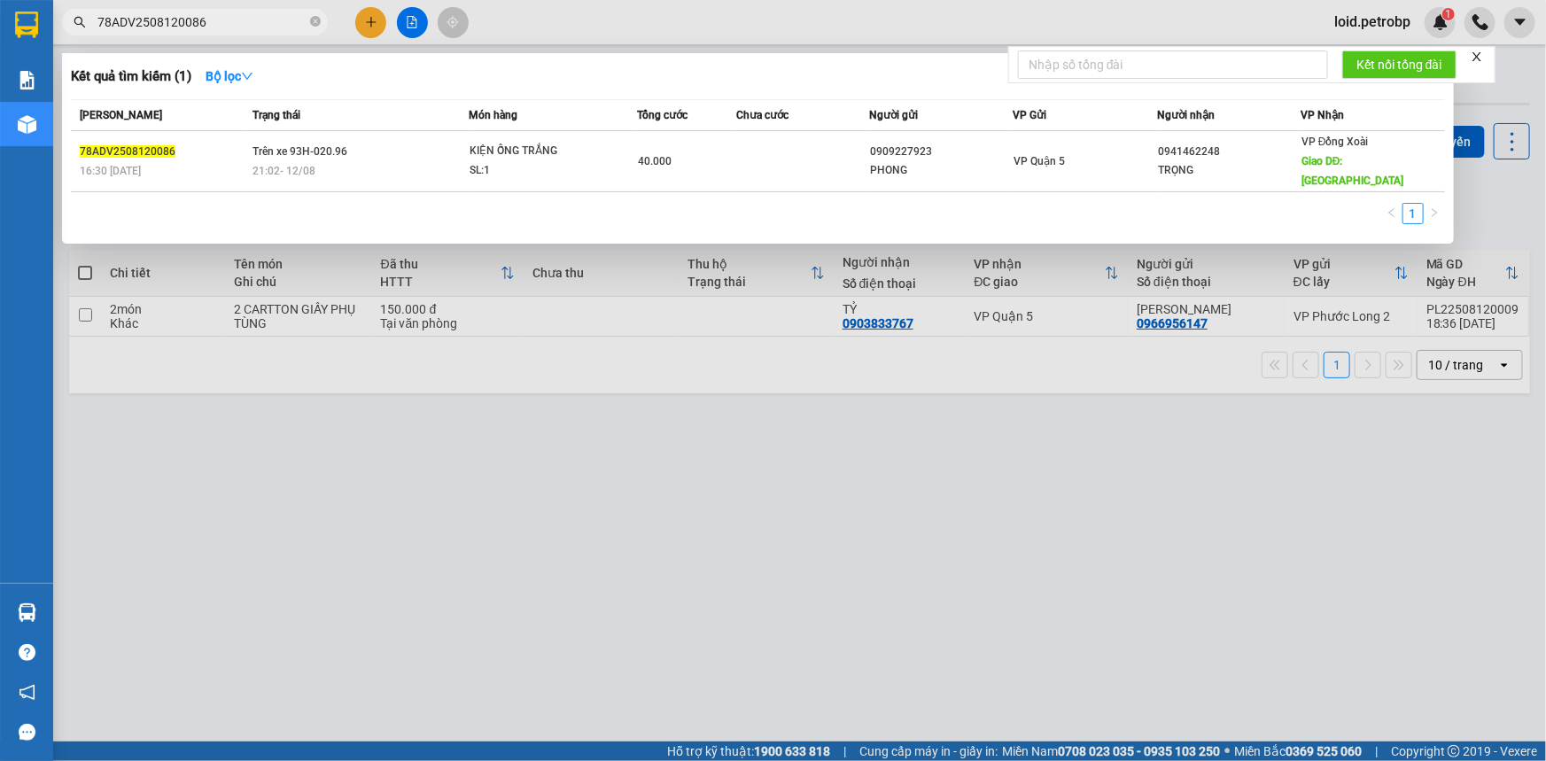
click at [245, 12] on input "78ADV2508120086" at bounding box center [201, 21] width 209 height 19
paste input "107"
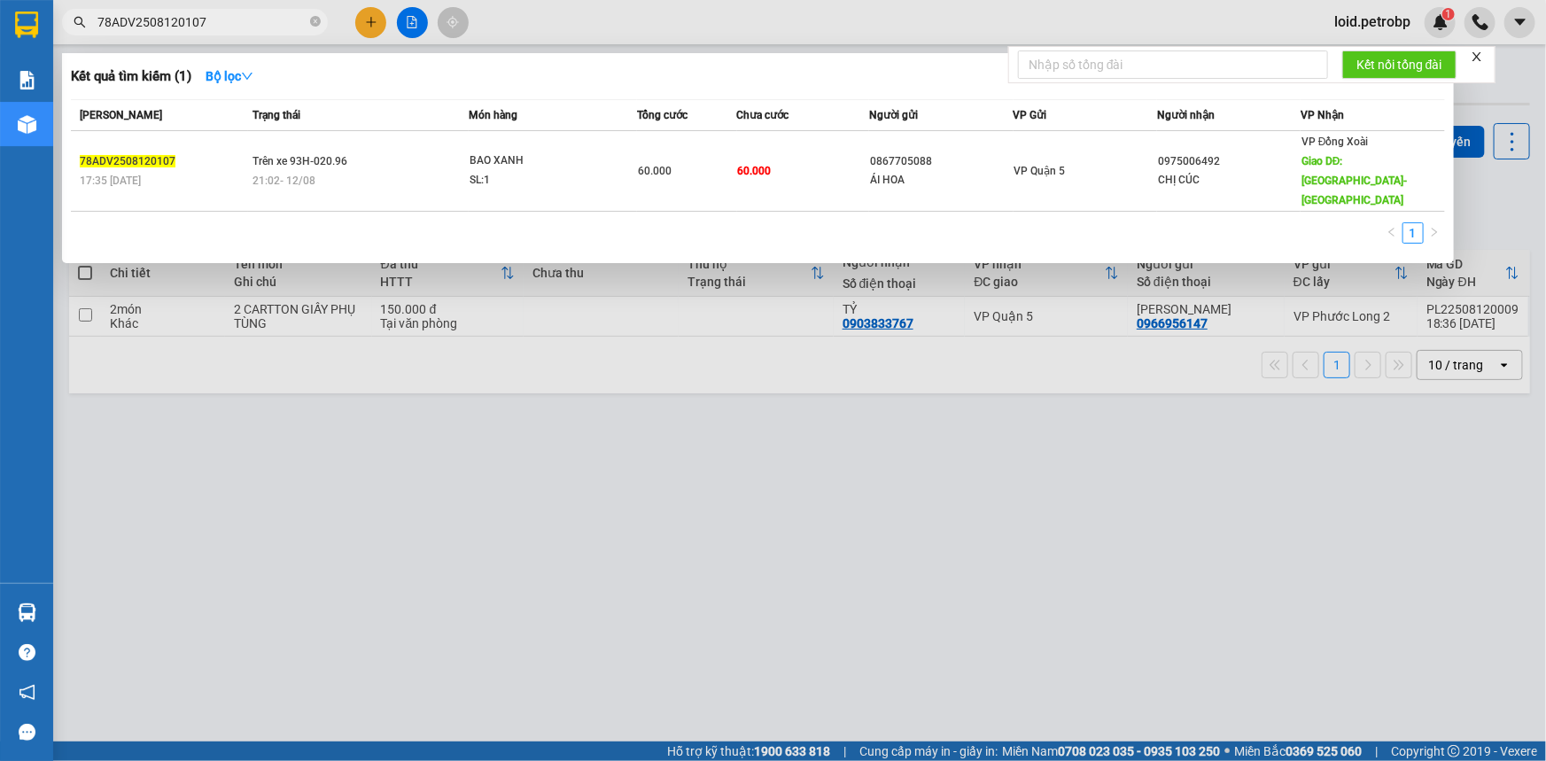
click at [215, 11] on span "78ADV2508120107" at bounding box center [195, 22] width 266 height 27
click at [213, 23] on input "78ADV2508120107" at bounding box center [201, 21] width 209 height 19
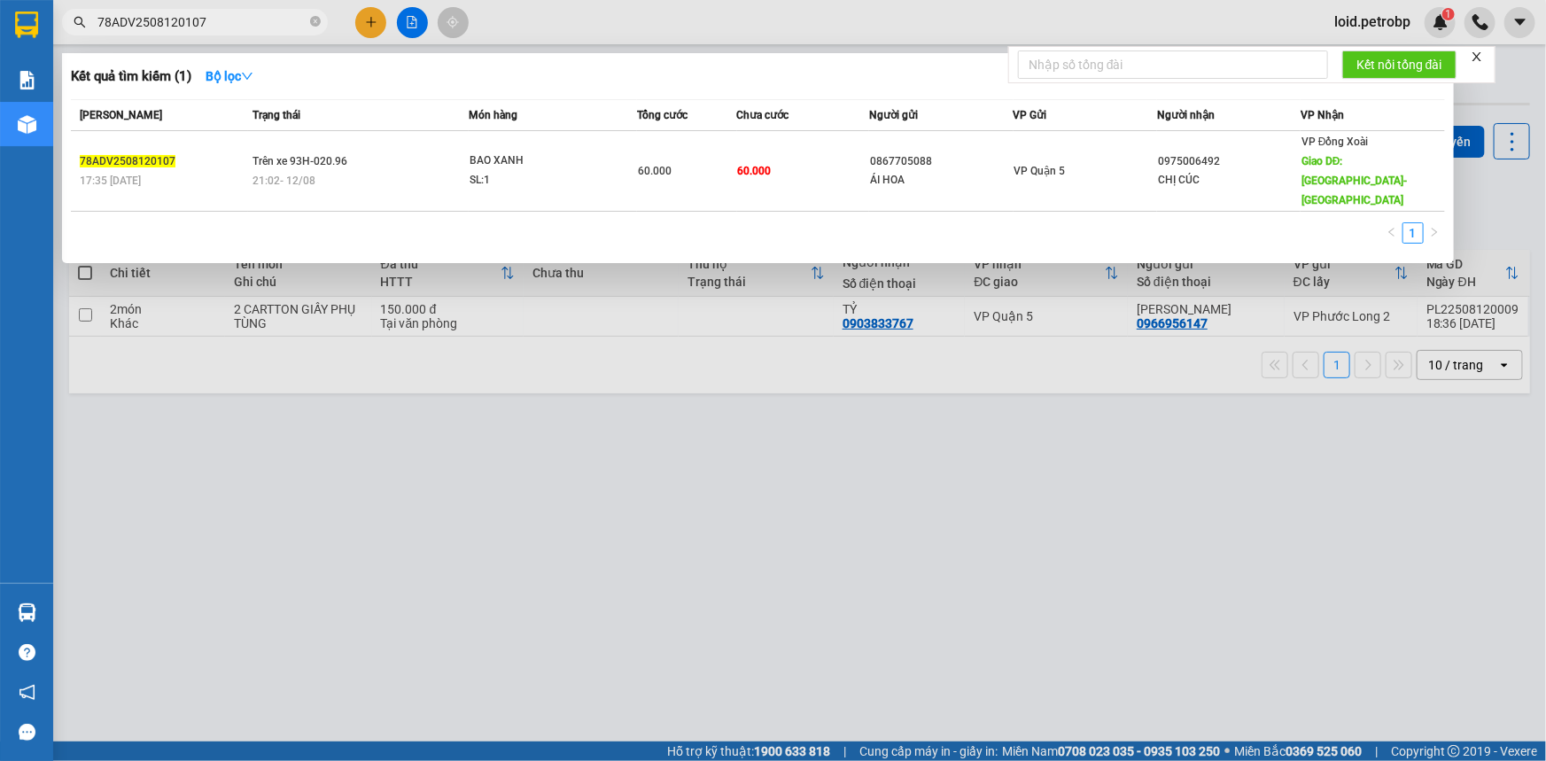
paste input "22"
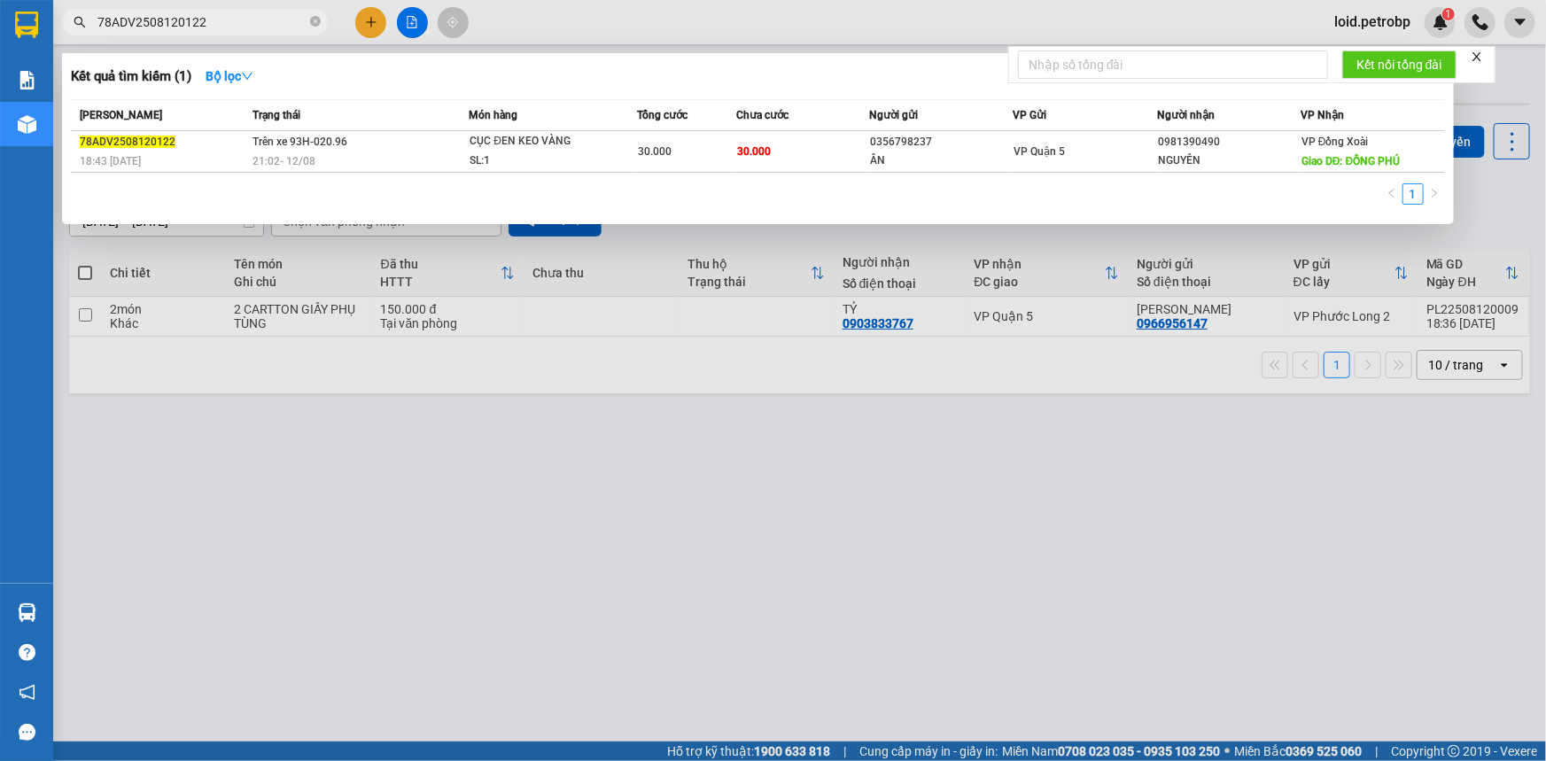
click at [238, 27] on input "78ADV2508120122" at bounding box center [201, 21] width 209 height 19
paste input "084"
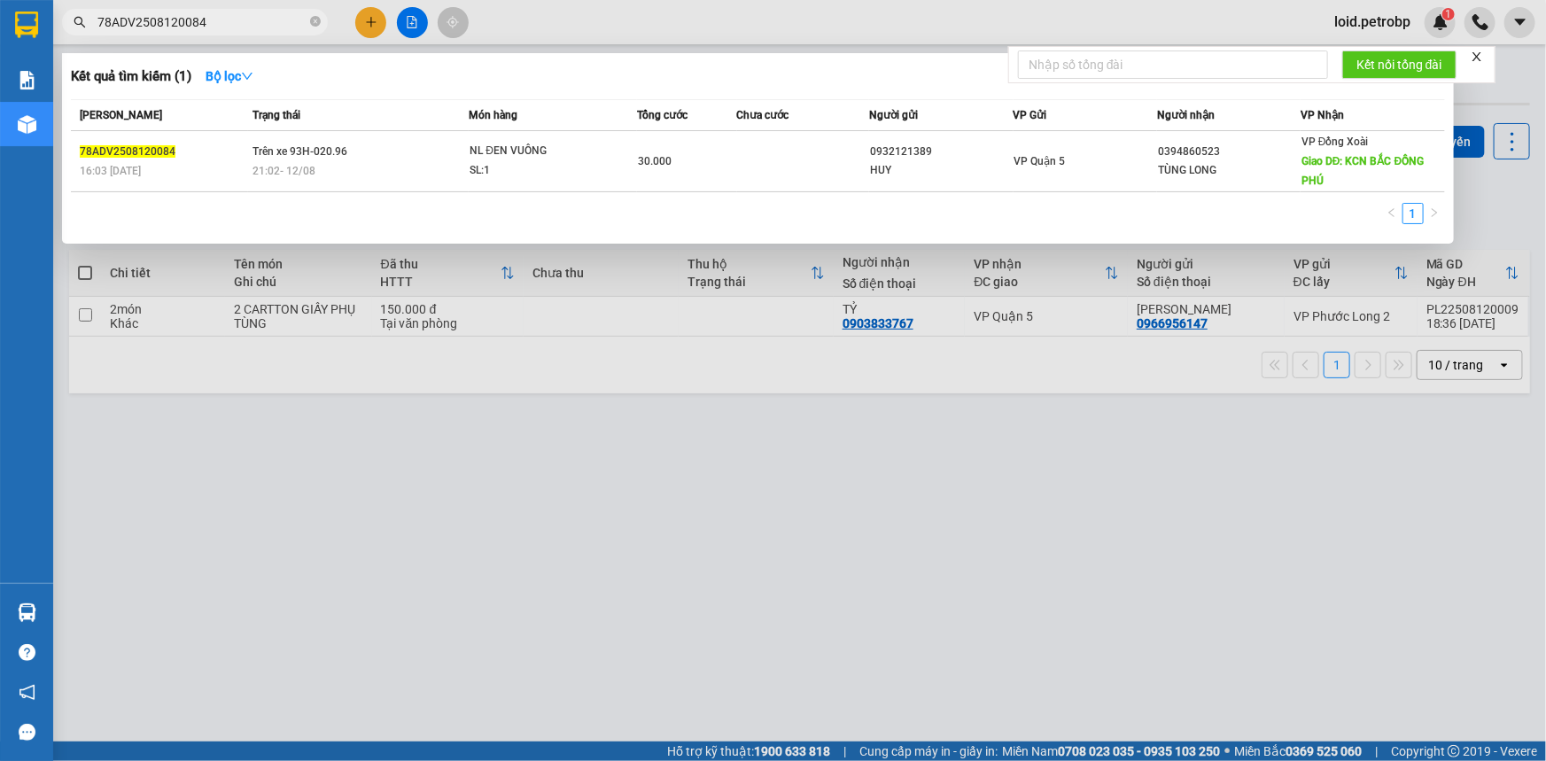
click at [257, 26] on input "78ADV2508120084" at bounding box center [201, 21] width 209 height 19
paste input "99"
click at [239, 21] on input "78ADV2508120099" at bounding box center [201, 21] width 209 height 19
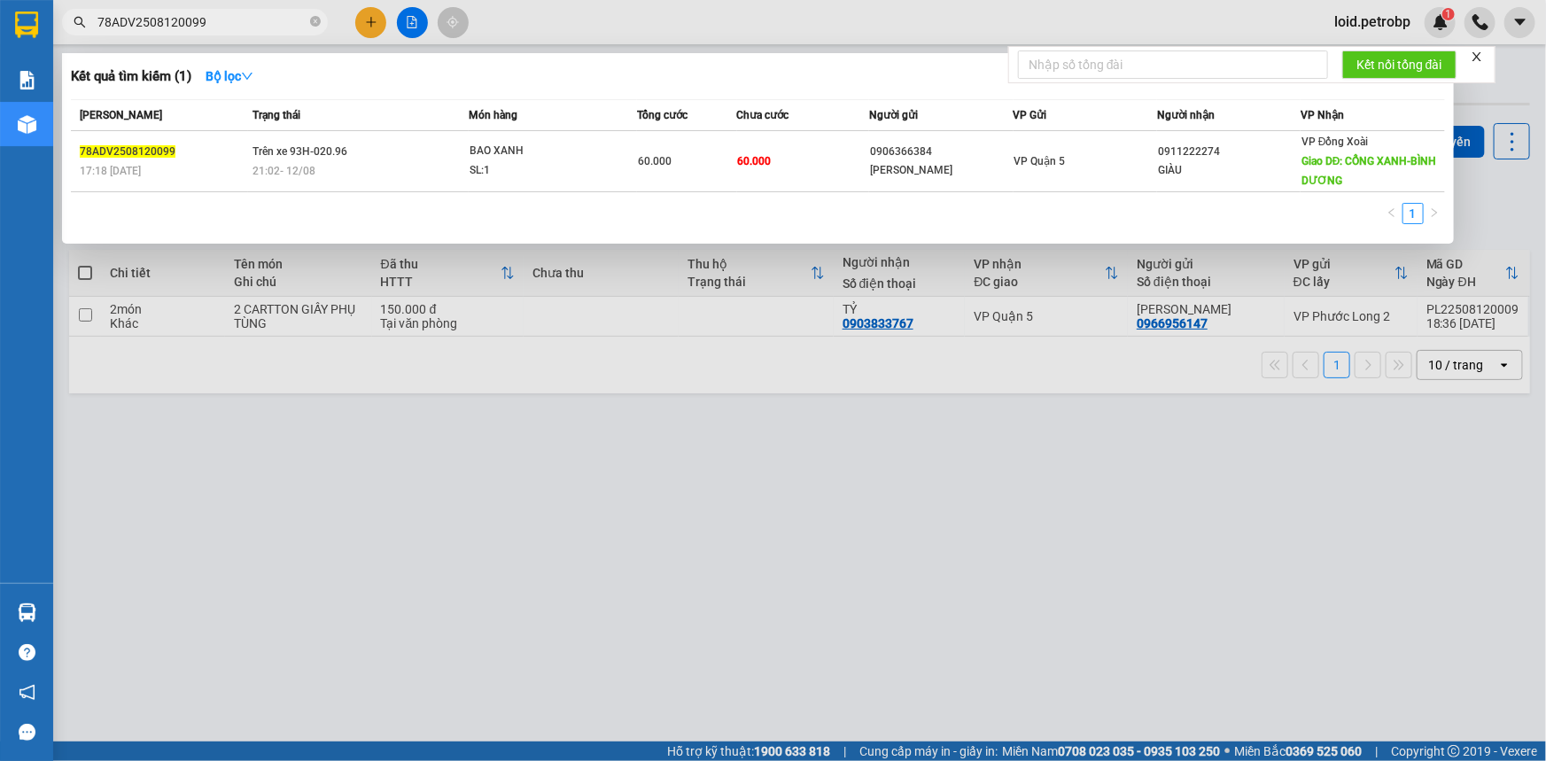
paste input "104"
type input "78ADV2508120104"
